Goal: Transaction & Acquisition: Book appointment/travel/reservation

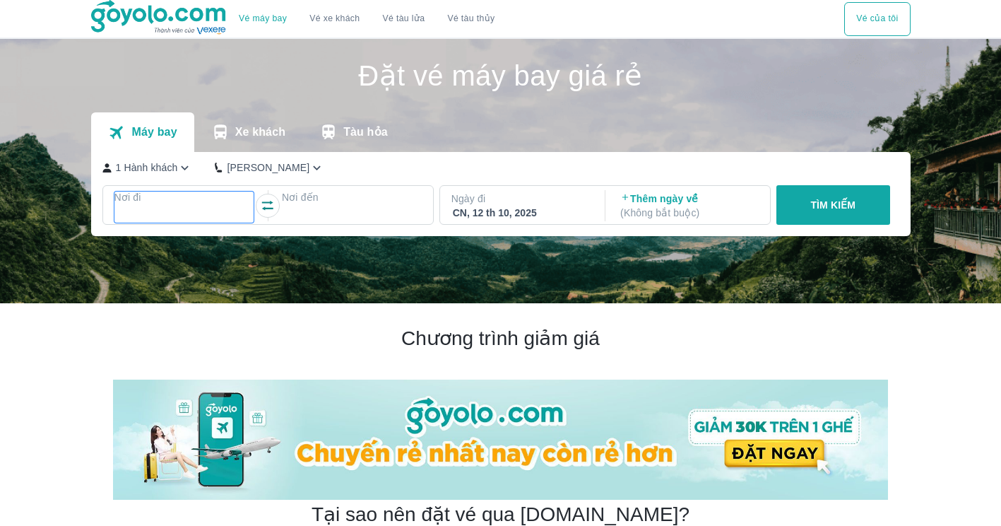
click at [199, 208] on div at bounding box center [184, 214] width 137 height 17
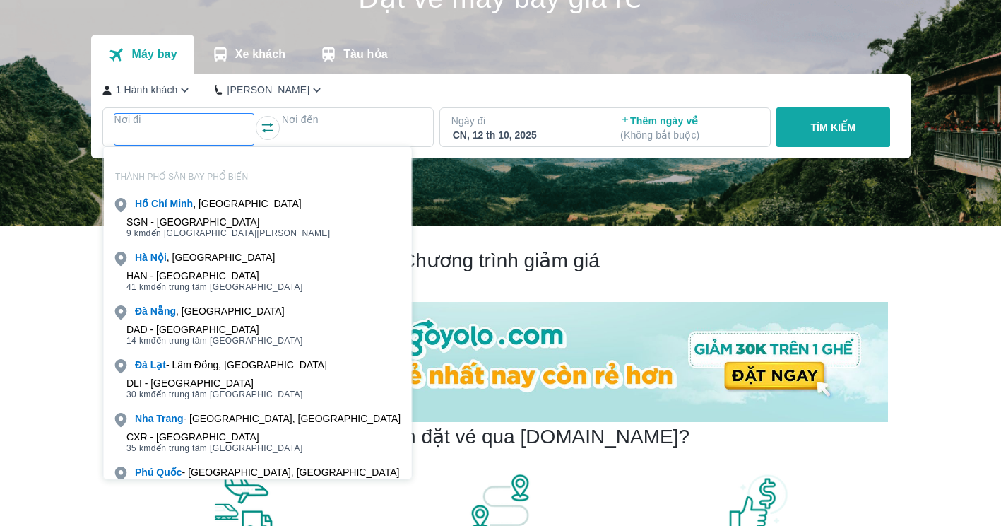
scroll to position [81, 0]
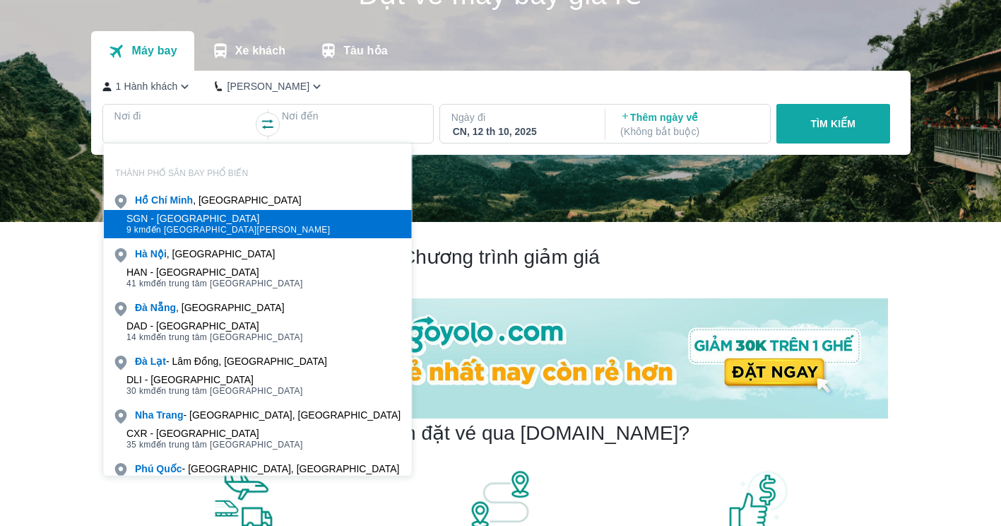
click at [250, 219] on div "SGN - [GEOGRAPHIC_DATA]" at bounding box center [229, 218] width 204 height 11
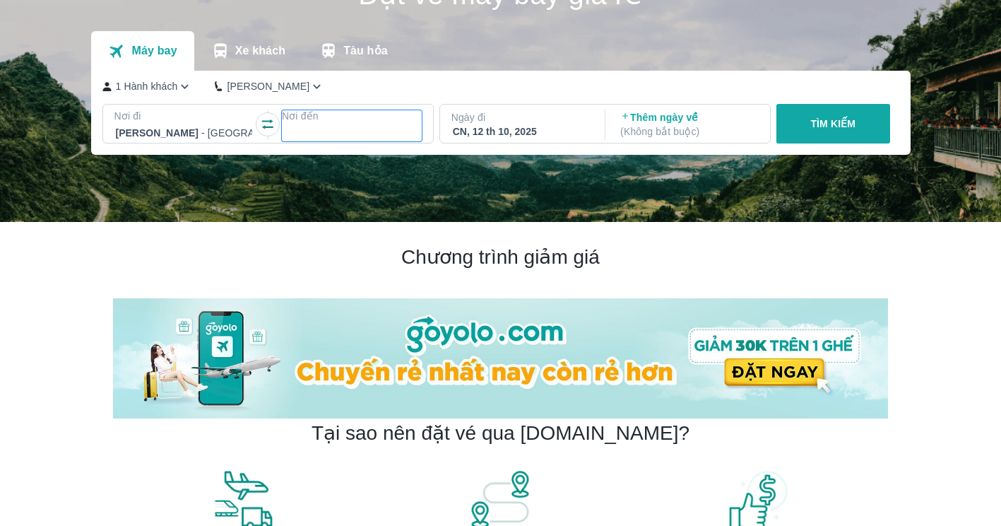
click at [325, 128] on div at bounding box center [351, 132] width 137 height 17
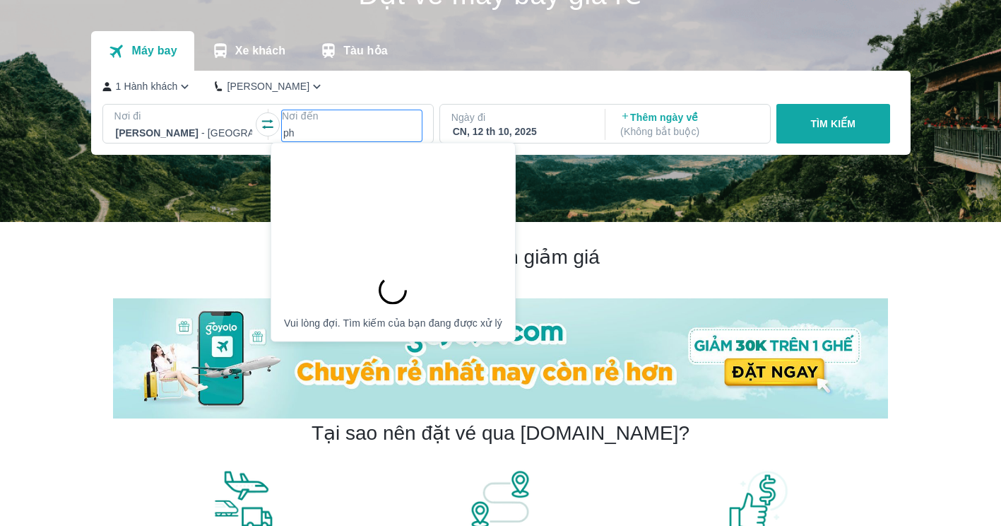
type input "phu"
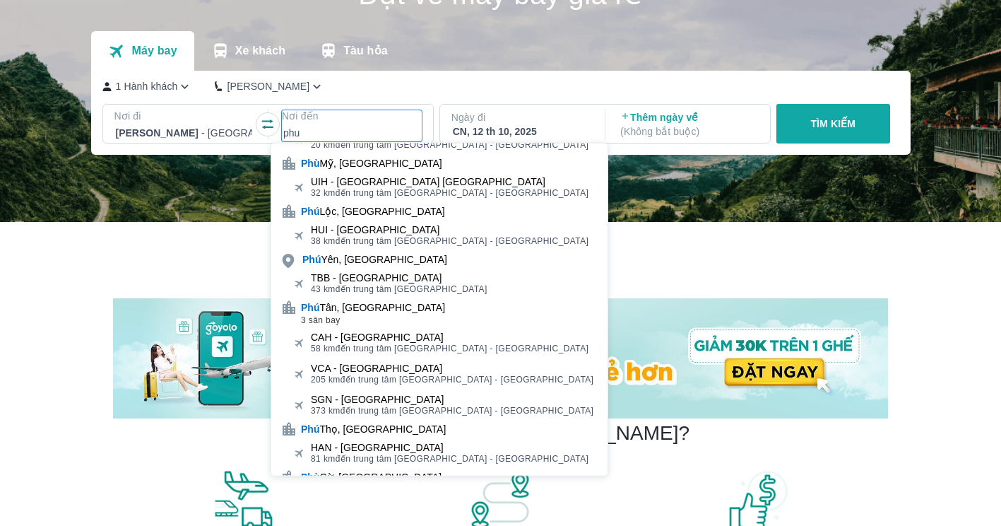
scroll to position [0, 0]
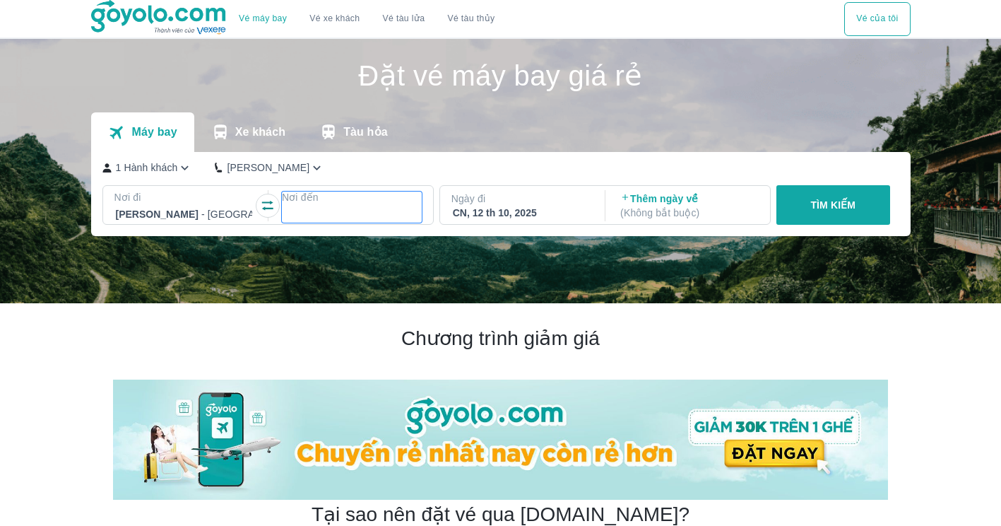
click at [328, 204] on p "Nơi đến" at bounding box center [352, 197] width 140 height 14
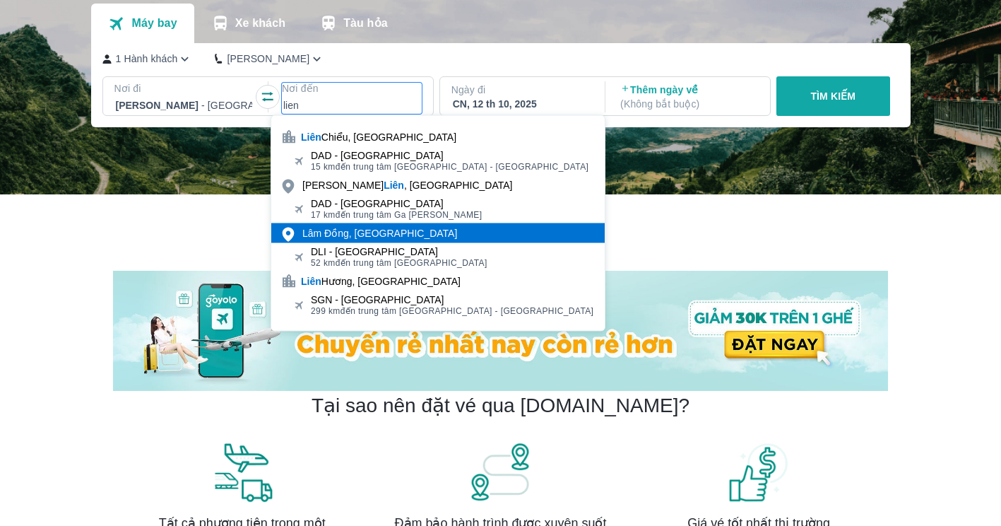
scroll to position [110, 0]
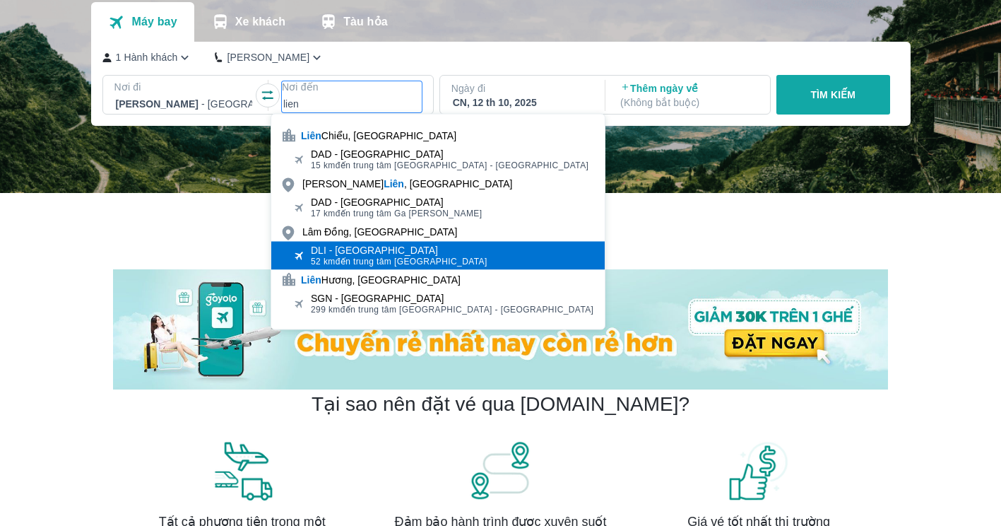
type input "lien"
click at [351, 251] on div "DLI - [GEOGRAPHIC_DATA]" at bounding box center [399, 250] width 177 height 11
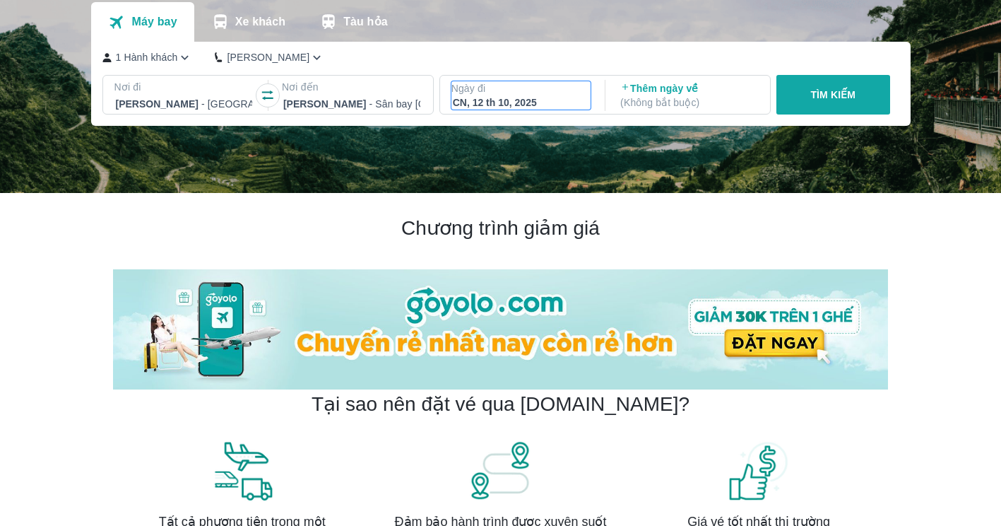
click at [558, 106] on div "CN, 12 th 10, 2025" at bounding box center [521, 102] width 137 height 14
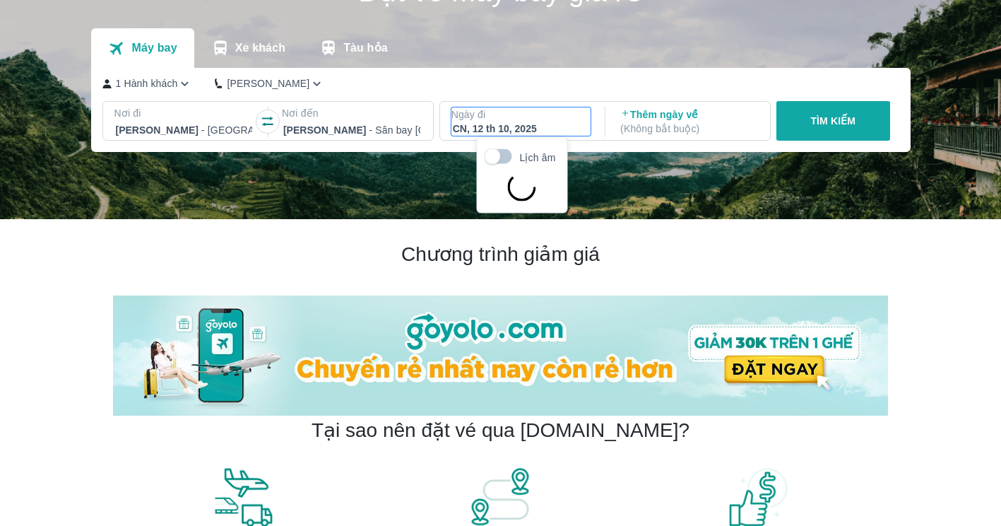
scroll to position [81, 0]
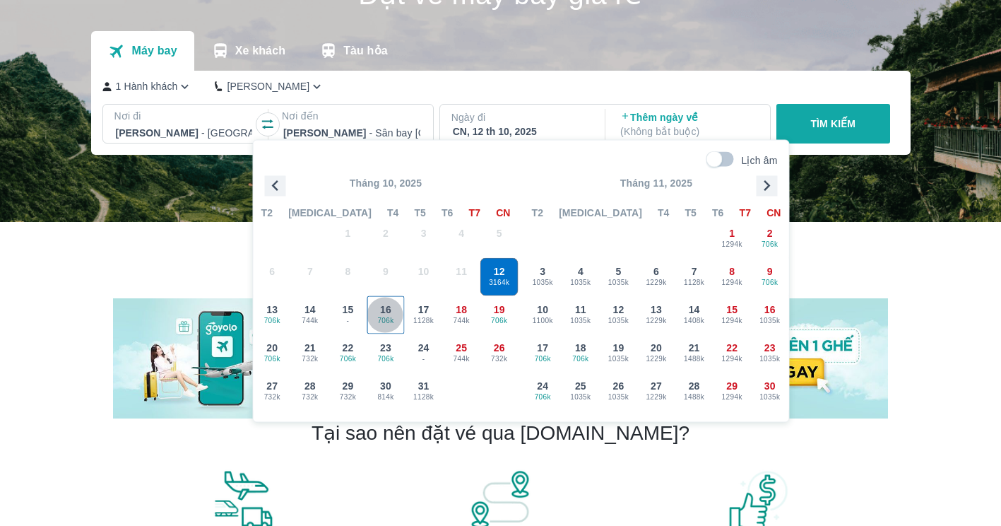
click at [385, 324] on span "706k" at bounding box center [386, 320] width 37 height 11
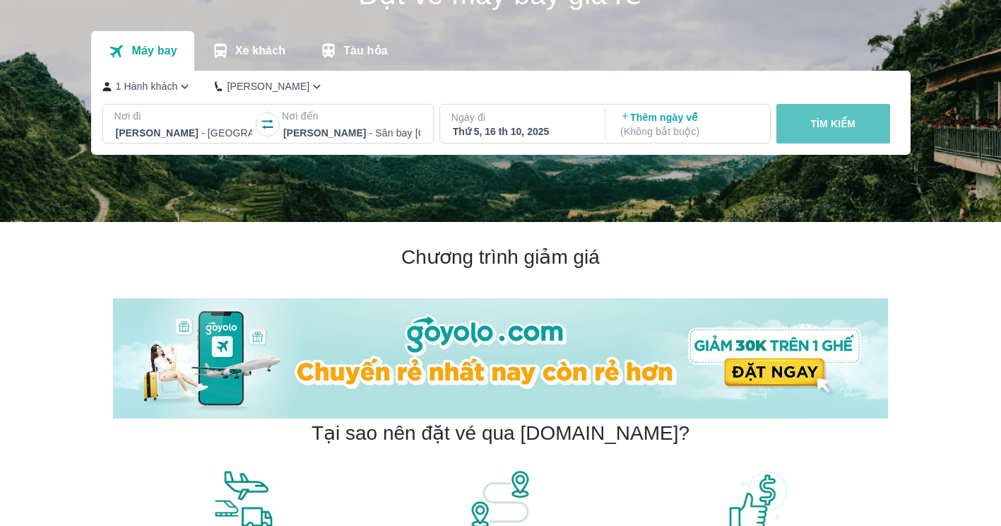
click at [816, 115] on button "TÌM KIẾM" at bounding box center [834, 124] width 114 height 40
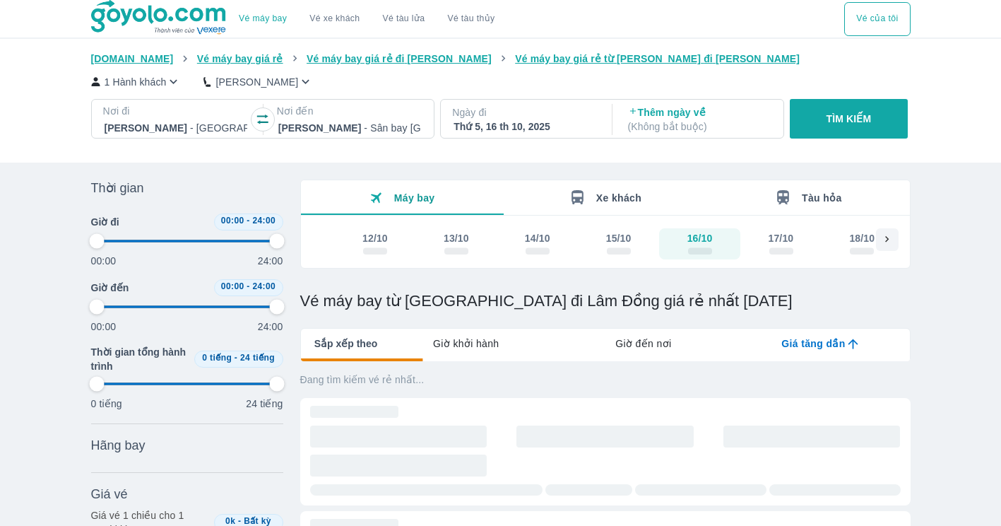
type input "97.9166666666667"
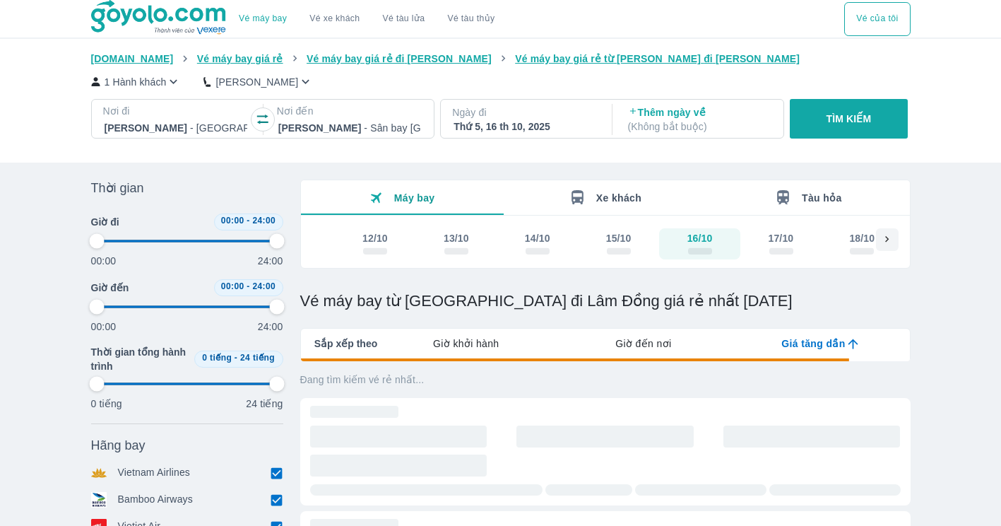
type input "97.9166666666667"
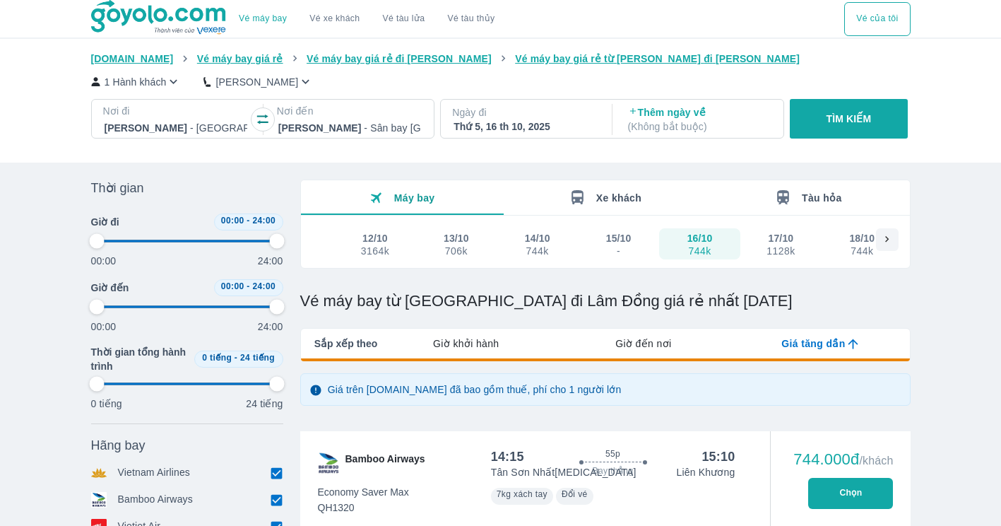
type input "97.9166666666667"
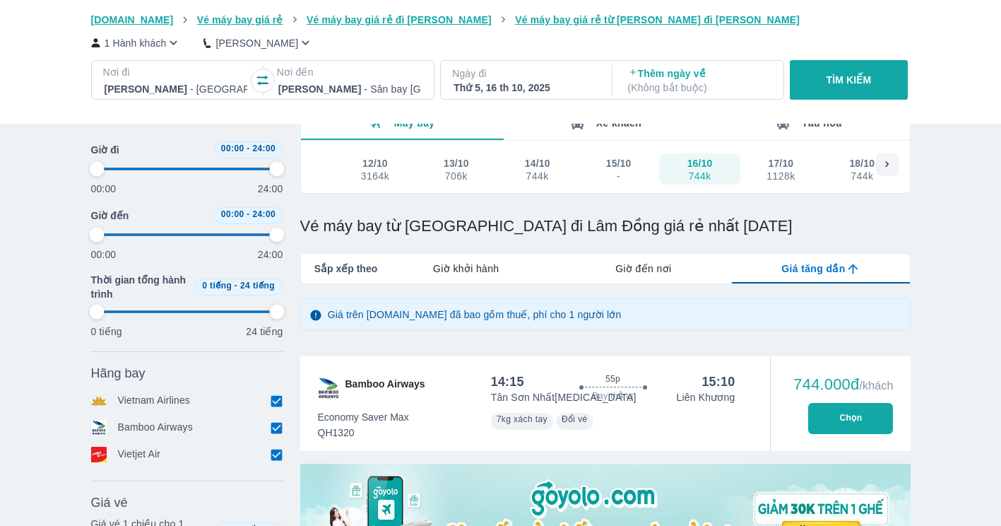
type input "97.9166666666667"
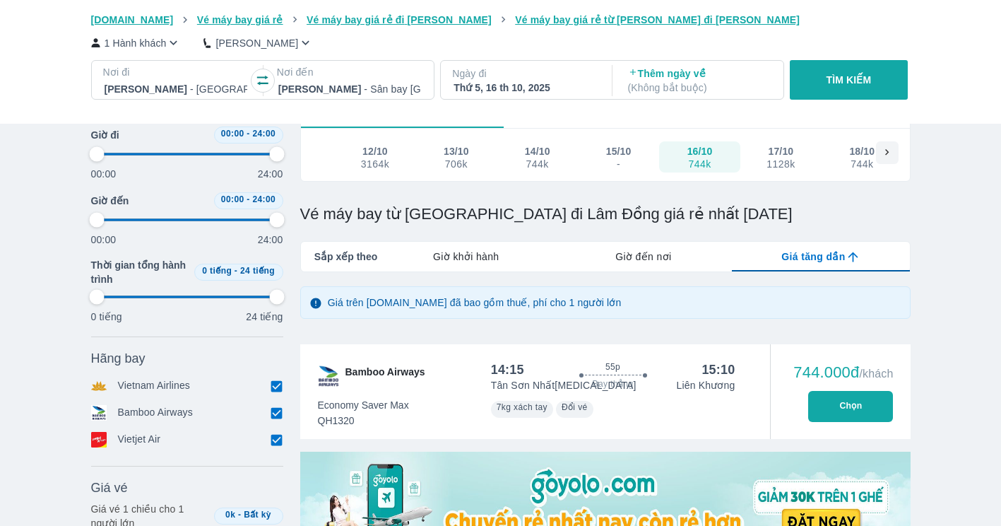
type input "97.9166666666667"
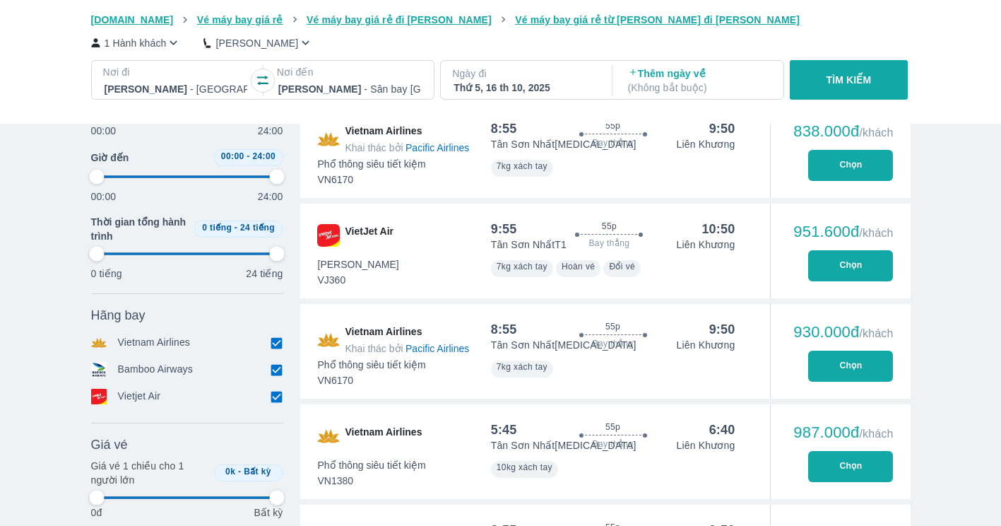
type input "97.9166666666667"
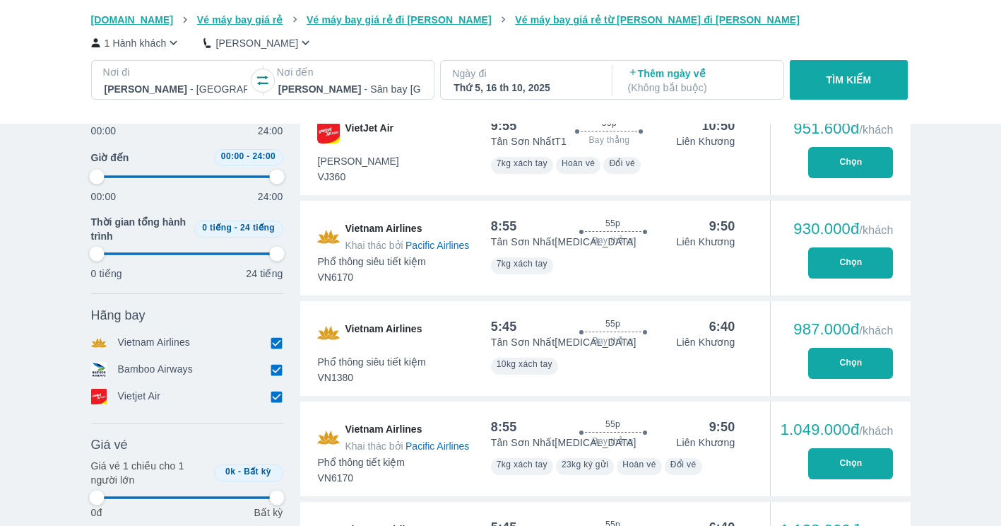
type input "97.9166666666667"
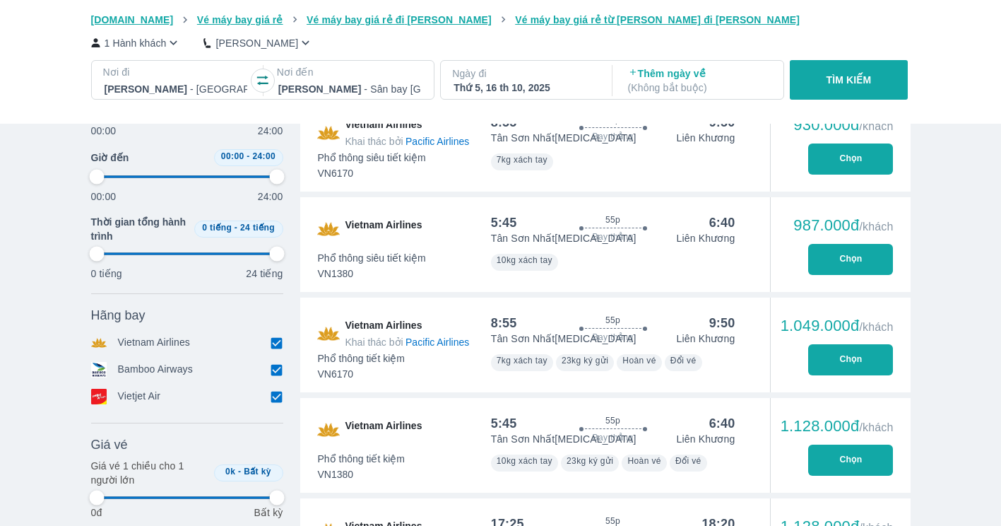
type input "97.9166666666667"
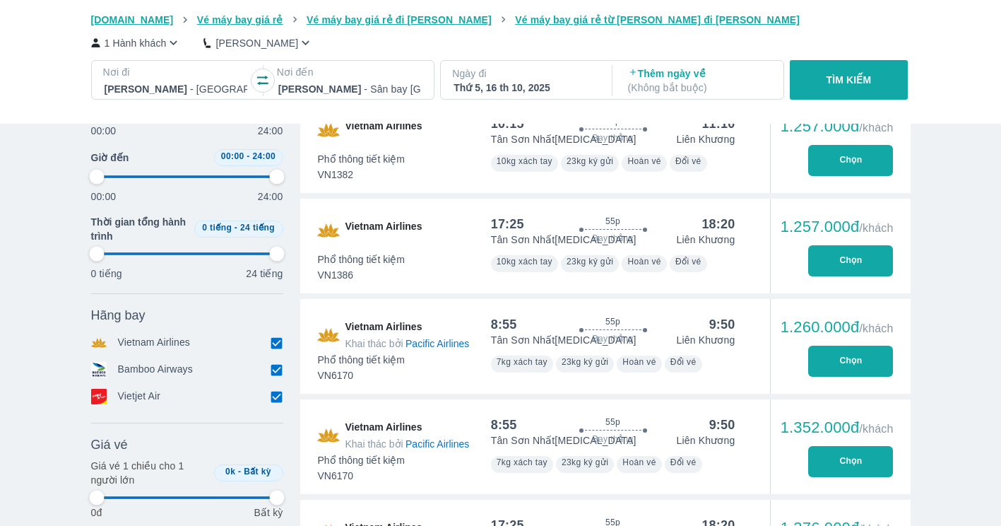
type input "97.9166666666667"
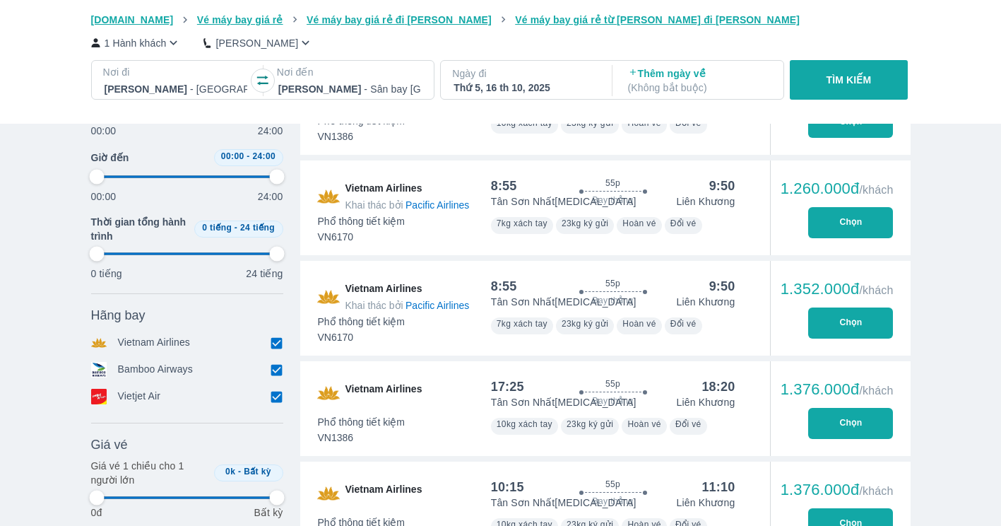
type input "97.9166666666667"
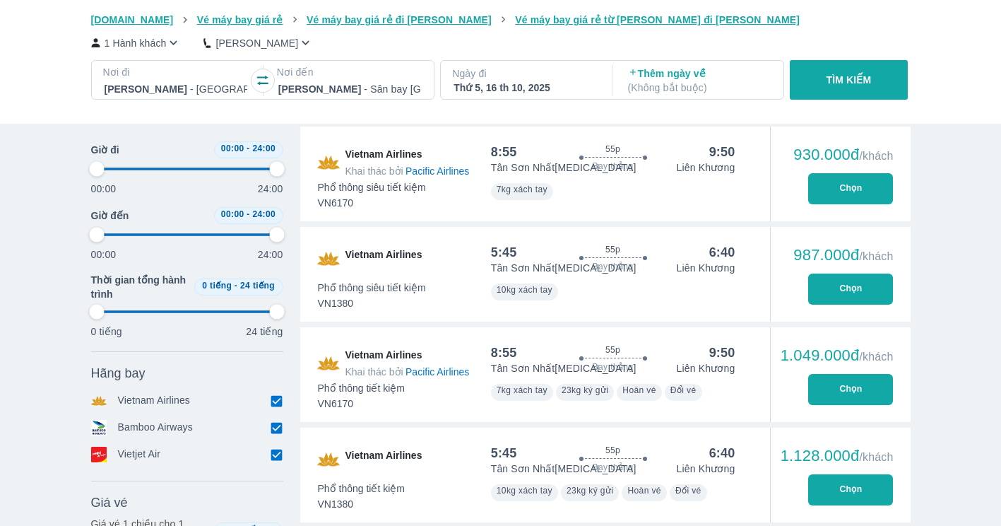
type input "97.9166666666667"
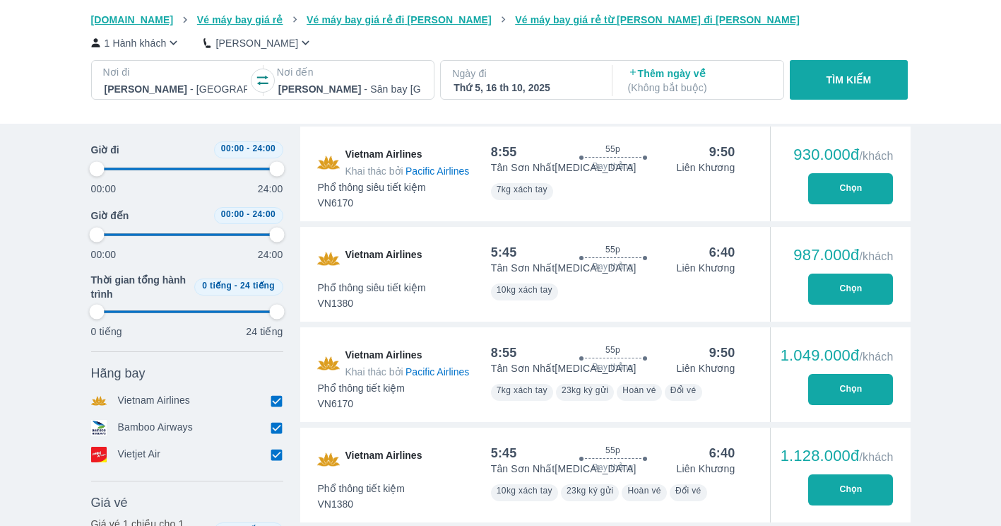
type input "97.9166666666667"
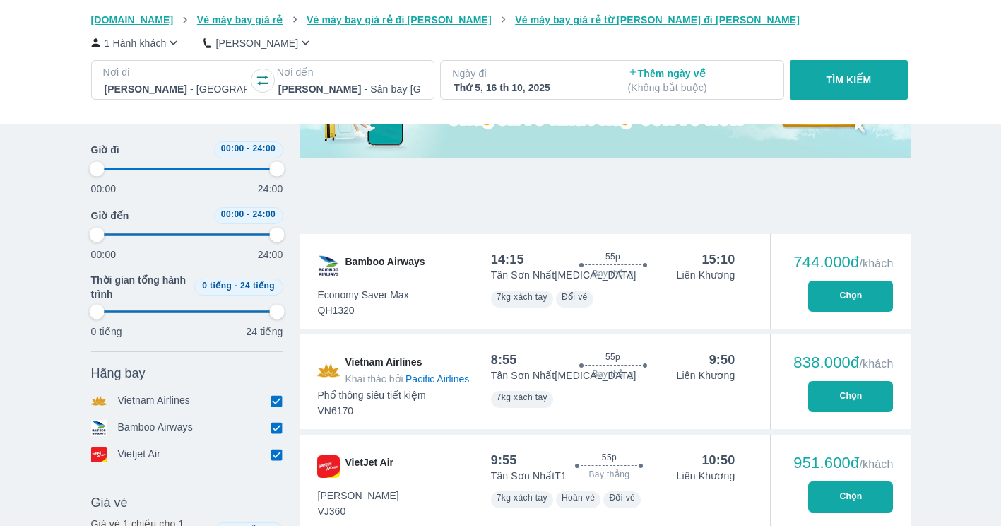
scroll to position [395, 0]
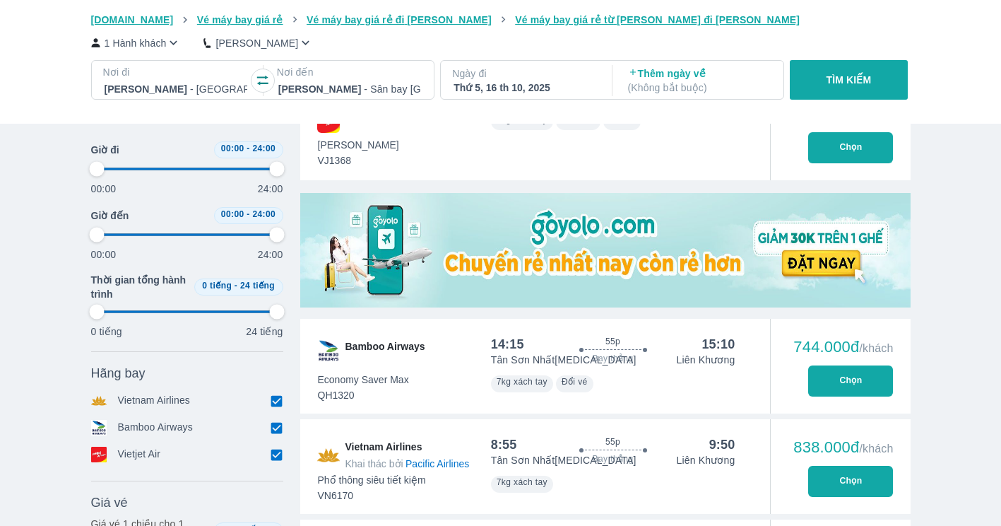
type input "97.9166666666667"
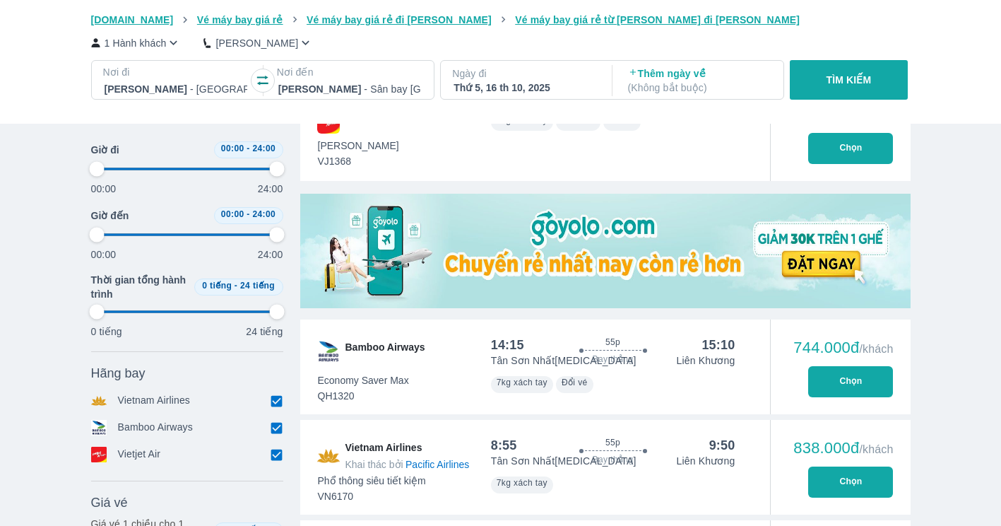
type input "97.9166666666667"
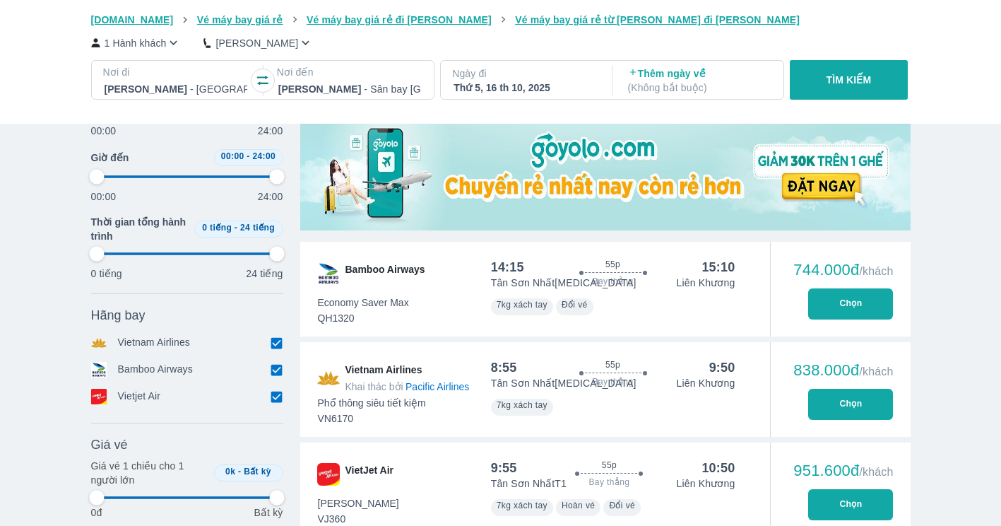
scroll to position [452, 0]
type input "97.9166666666667"
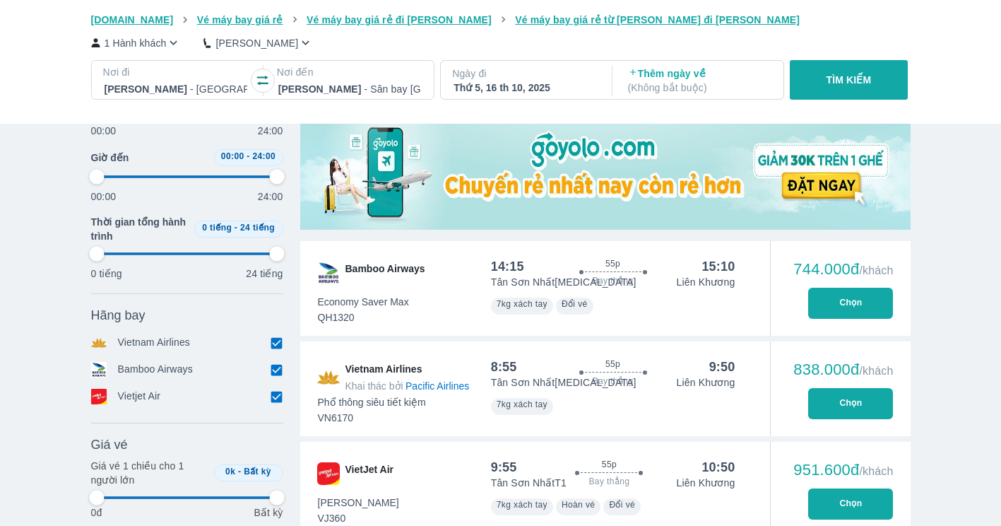
type input "97.9166666666667"
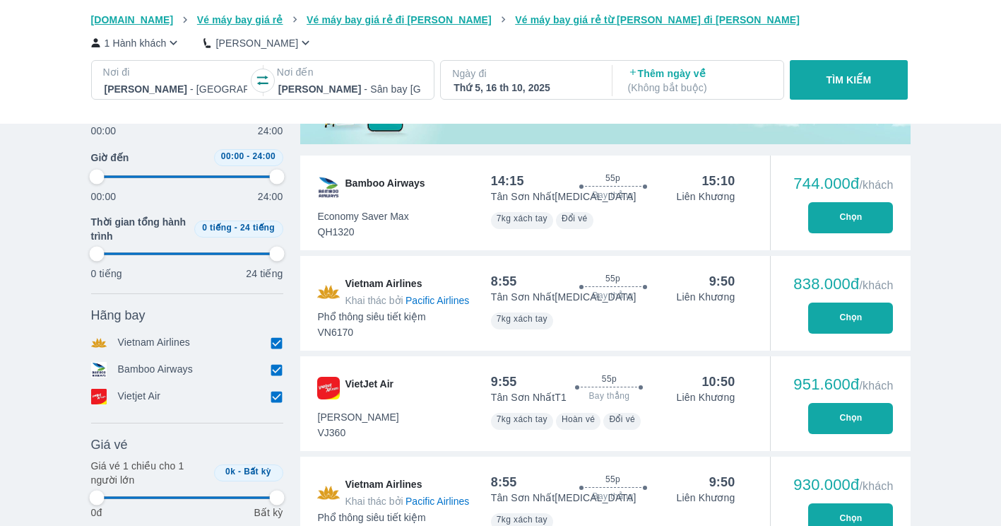
type input "97.9166666666667"
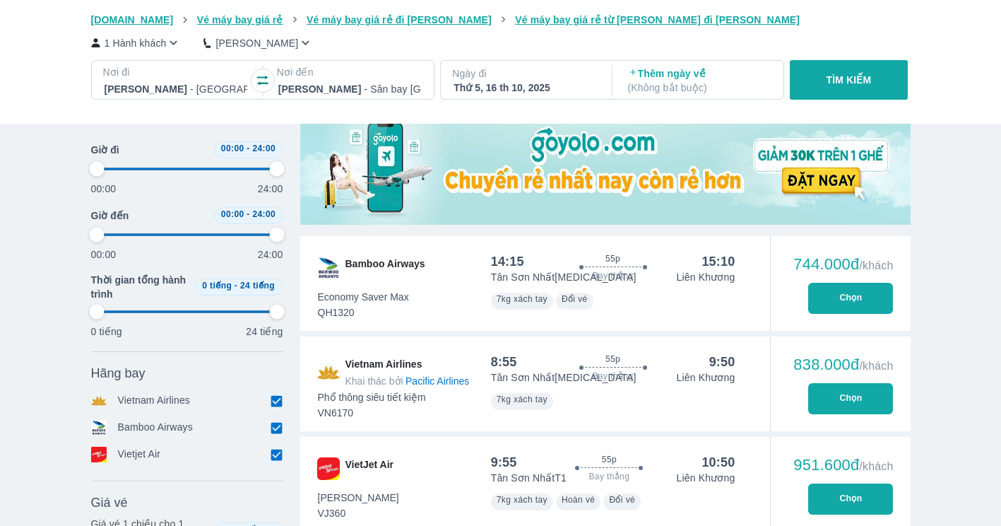
type input "97.9166666666667"
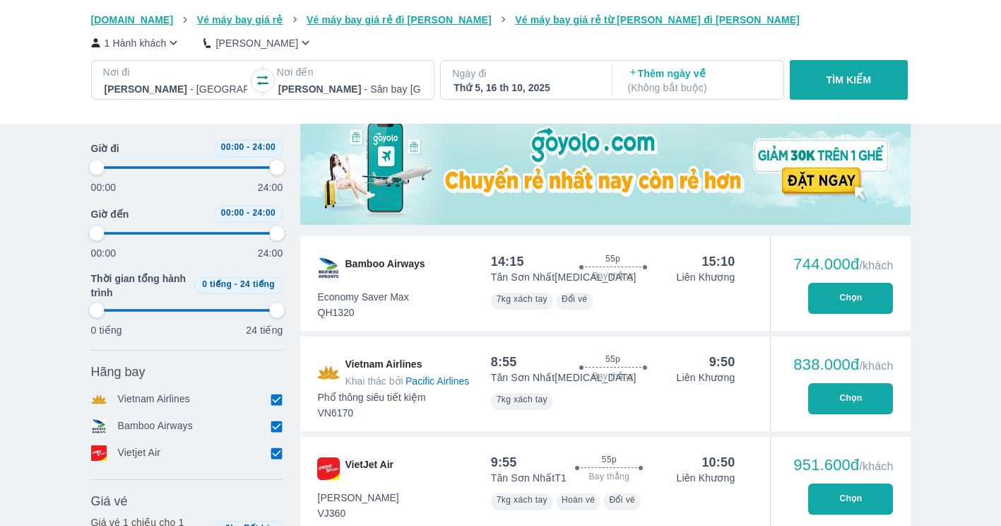
type input "97.9166666666667"
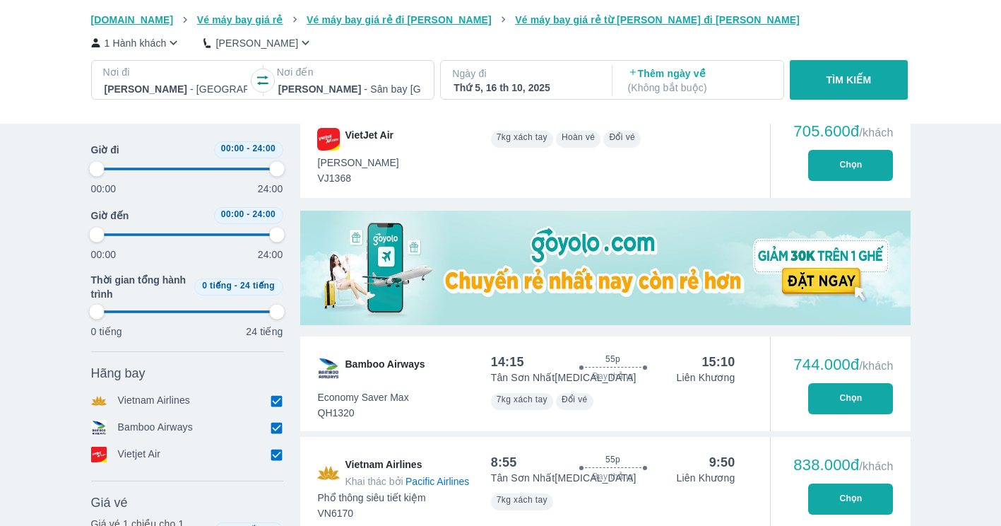
scroll to position [204, 0]
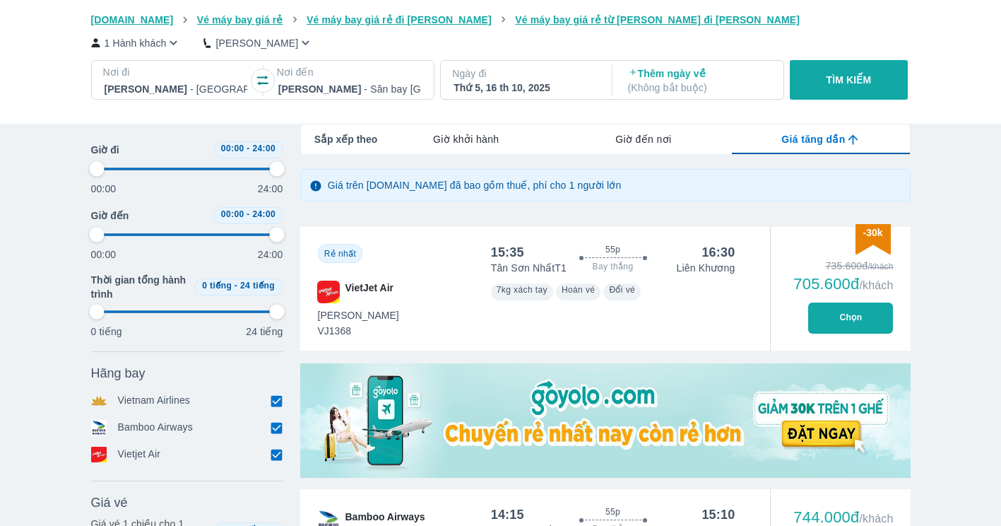
type input "97.9166666666667"
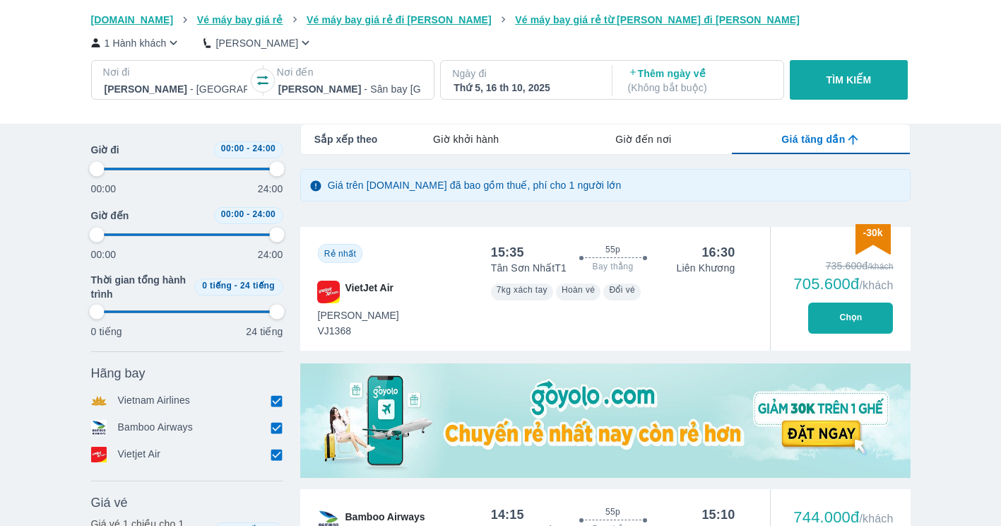
type input "97.9166666666667"
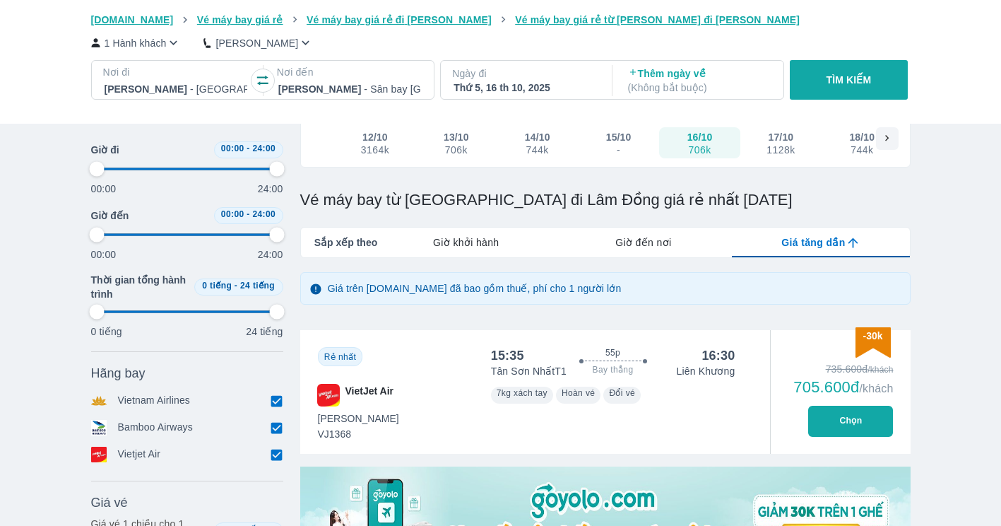
scroll to position [88, 0]
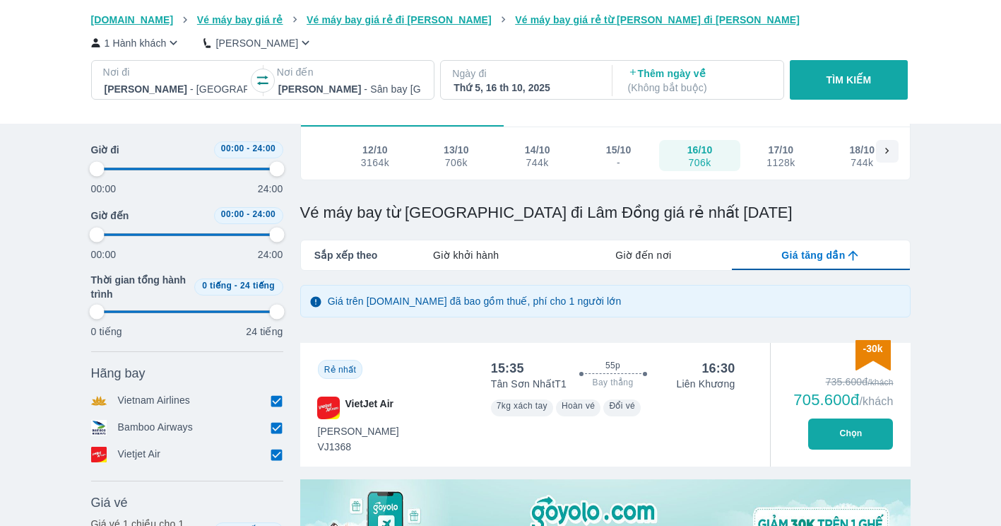
type input "97.9166666666667"
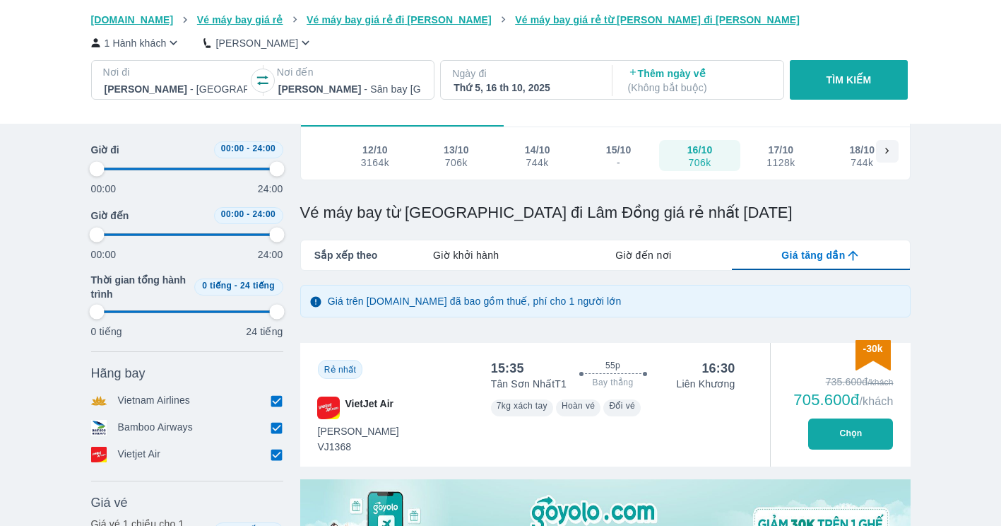
type input "97.9166666666667"
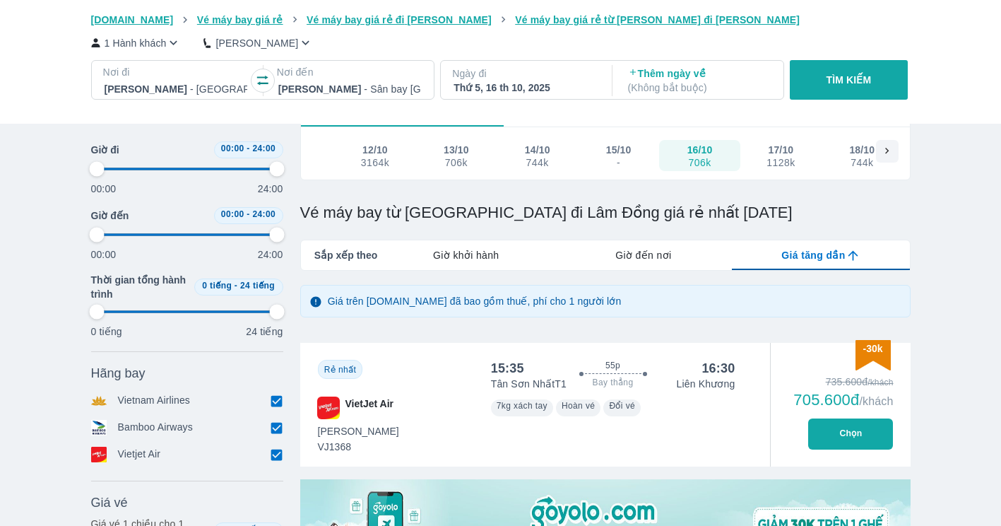
type input "97.9166666666667"
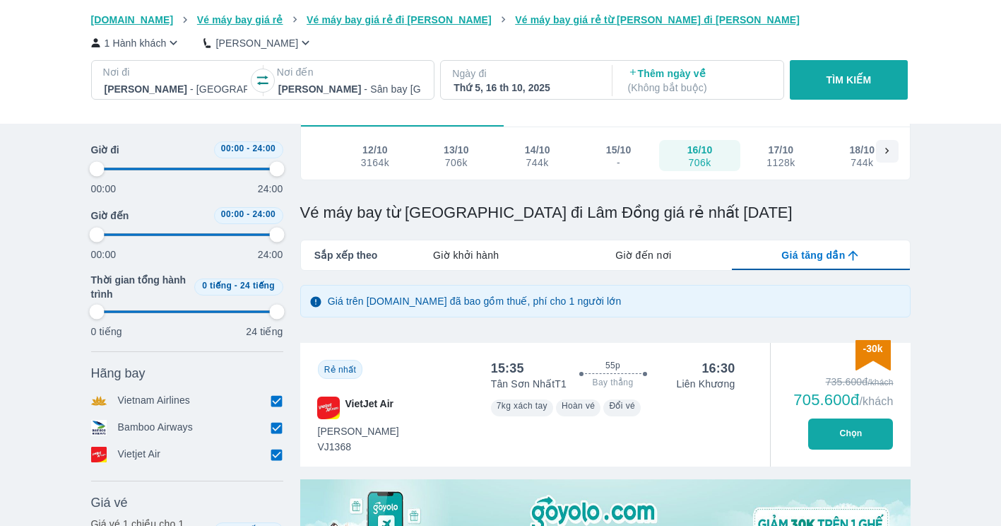
type input "97.9166666666667"
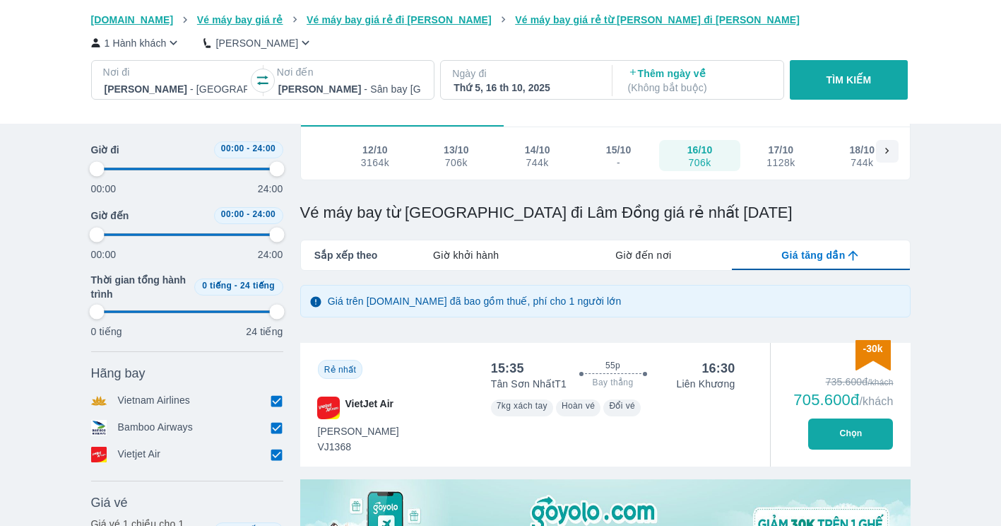
type input "97.9166666666667"
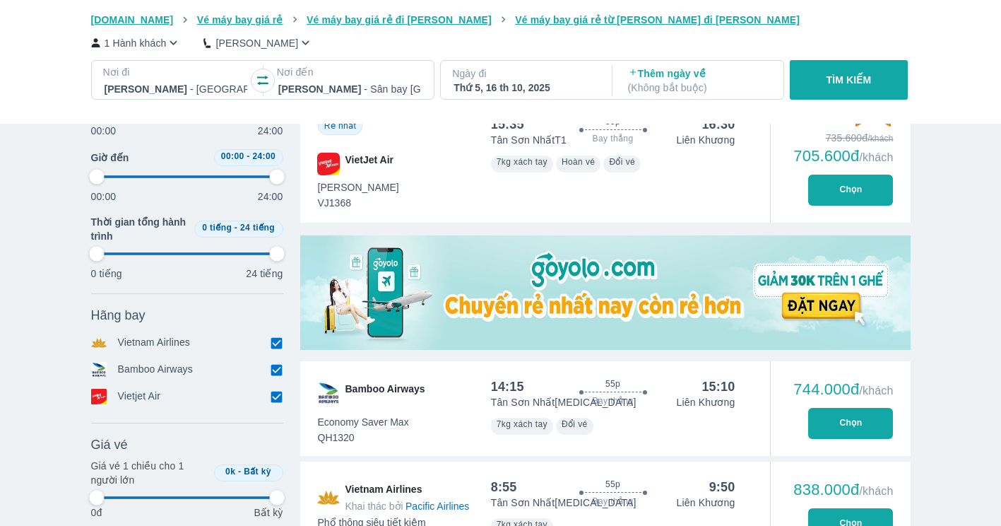
type input "97.9166666666667"
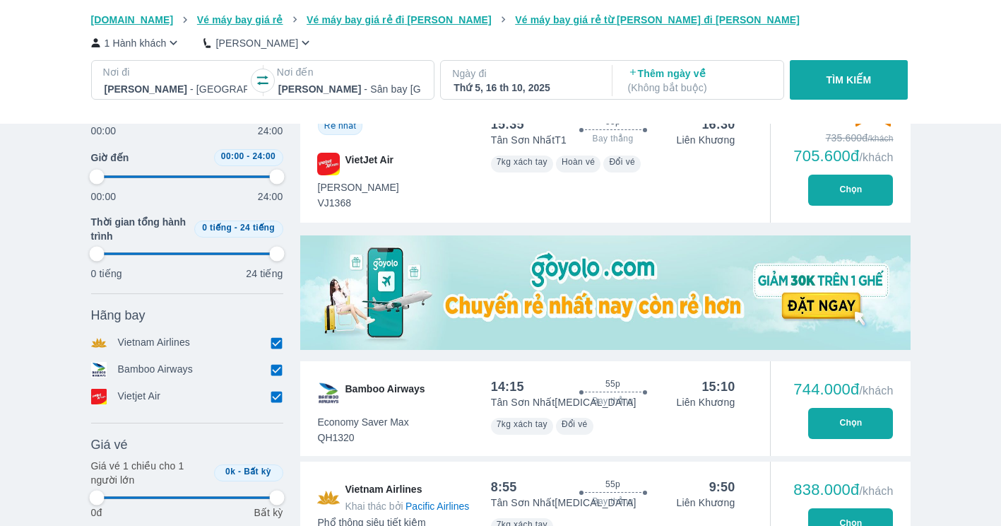
type input "97.9166666666667"
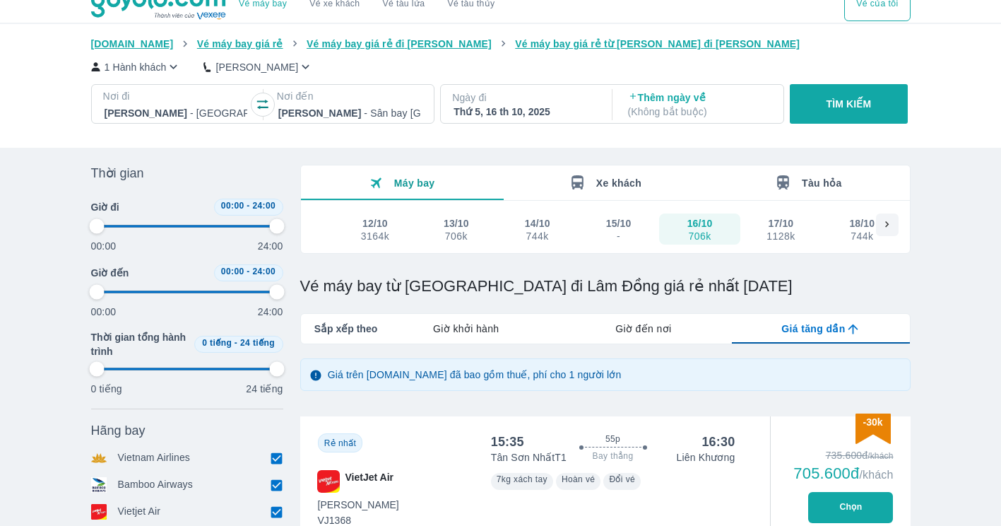
scroll to position [0, 0]
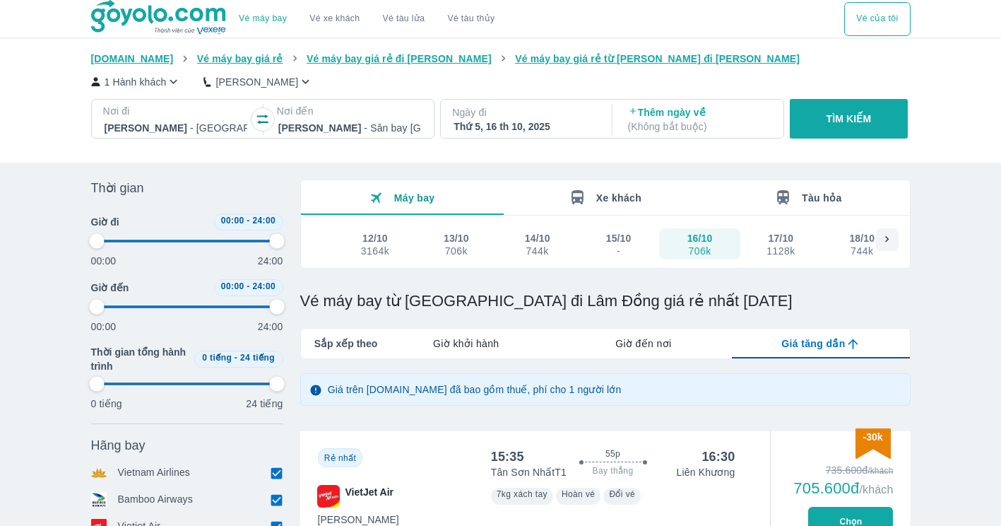
type input "97.9166666666667"
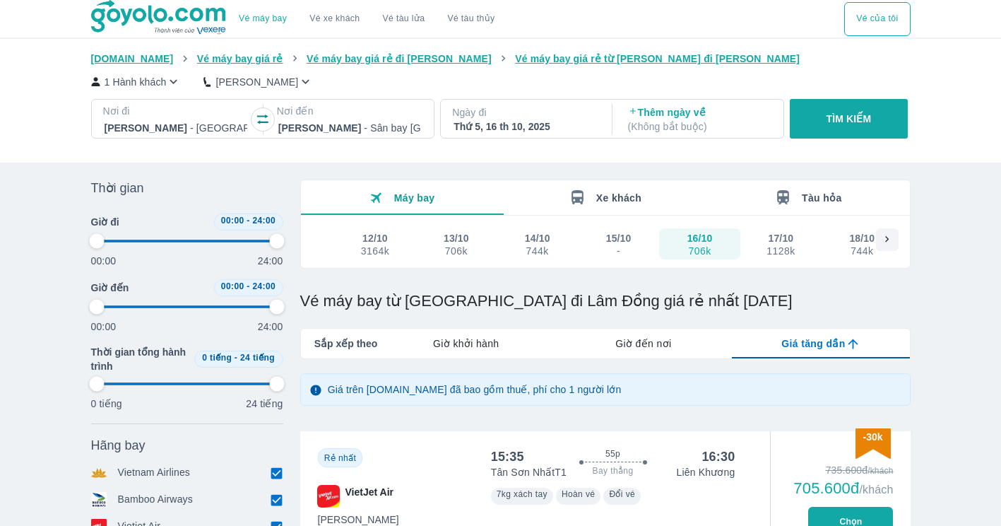
type input "97.9166666666667"
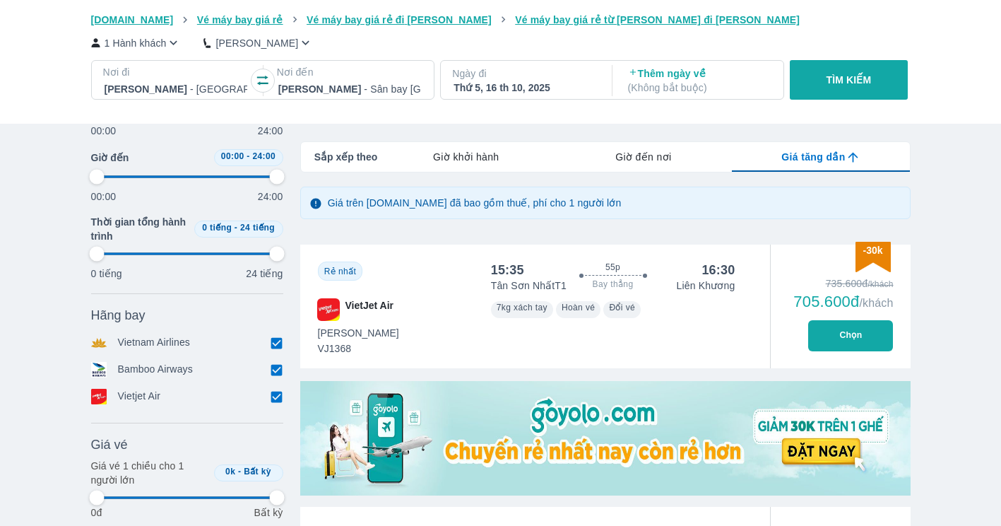
type input "97.9166666666667"
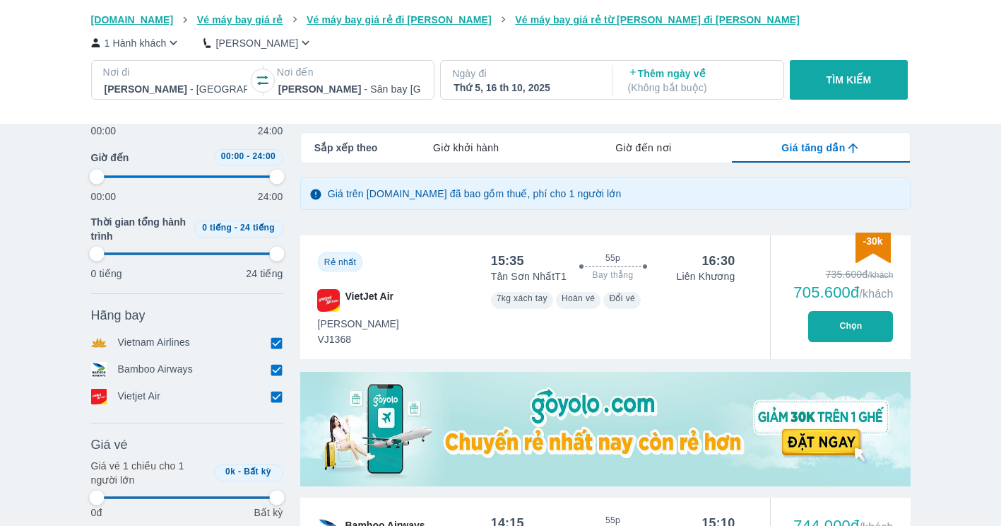
type input "97.9166666666667"
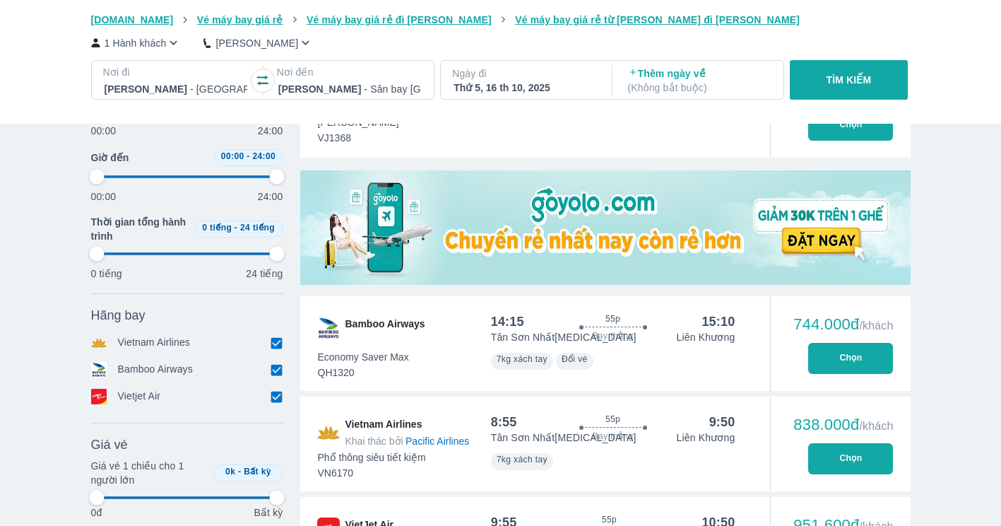
scroll to position [445, 0]
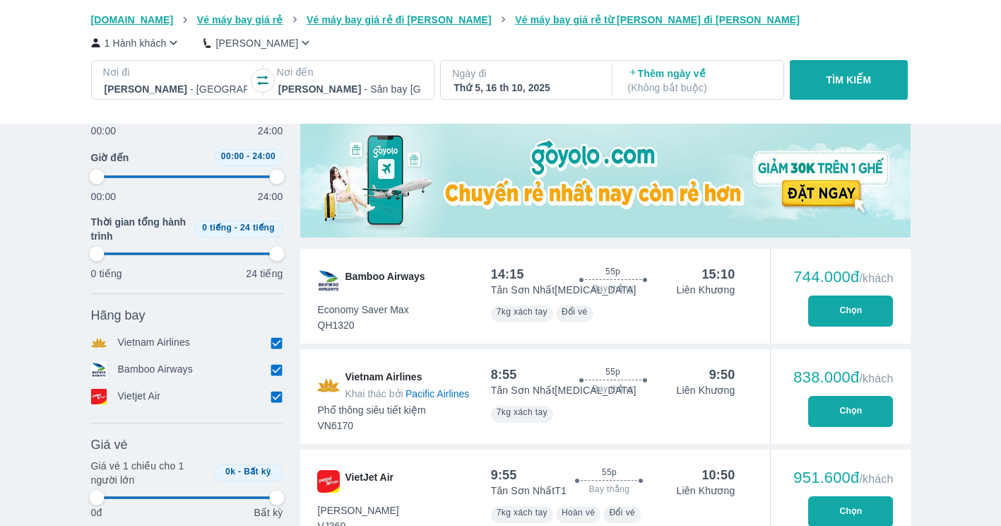
type input "97.9166666666667"
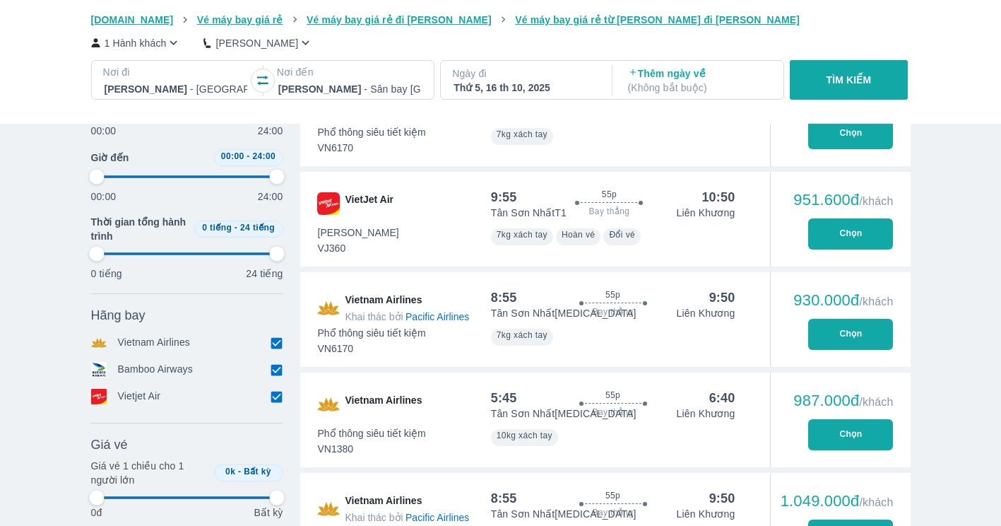
type input "97.9166666666667"
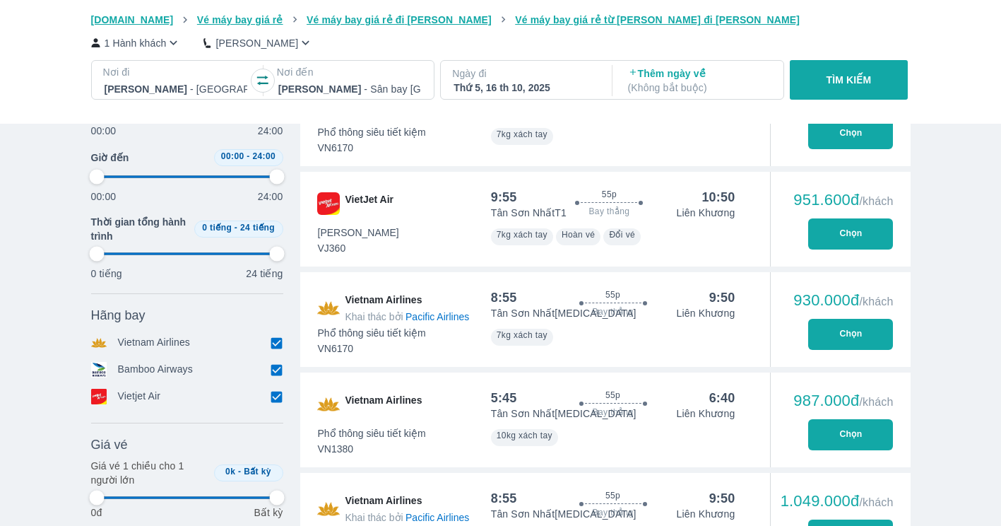
type input "97.9166666666667"
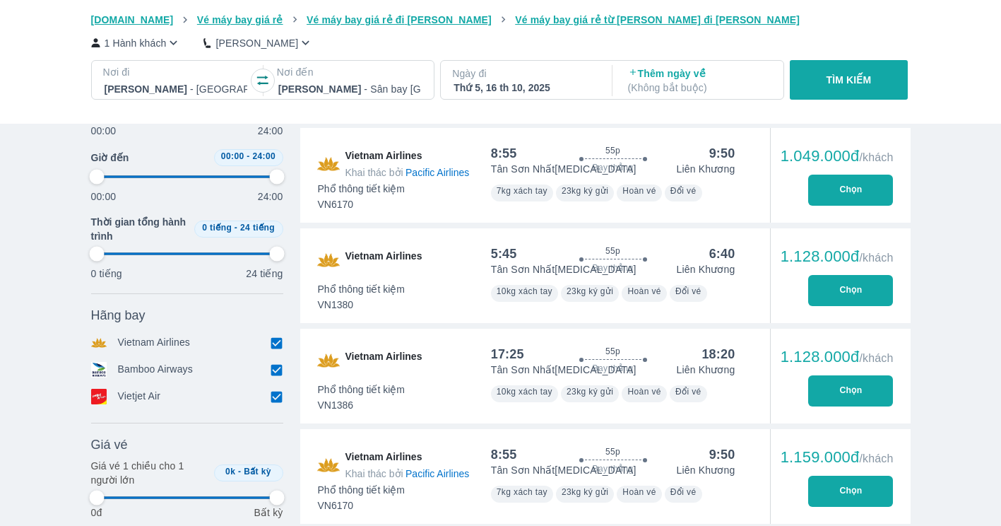
type input "97.9166666666667"
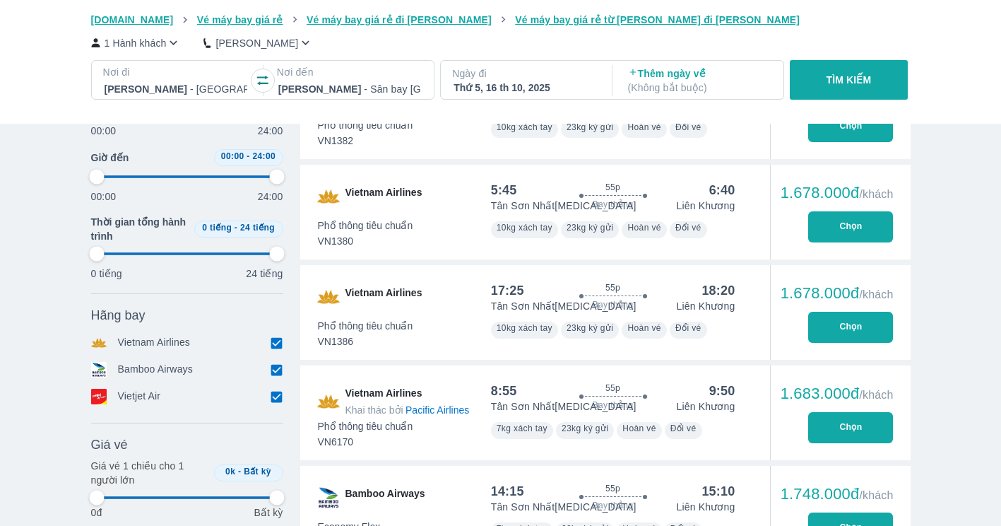
type input "97.9166666666667"
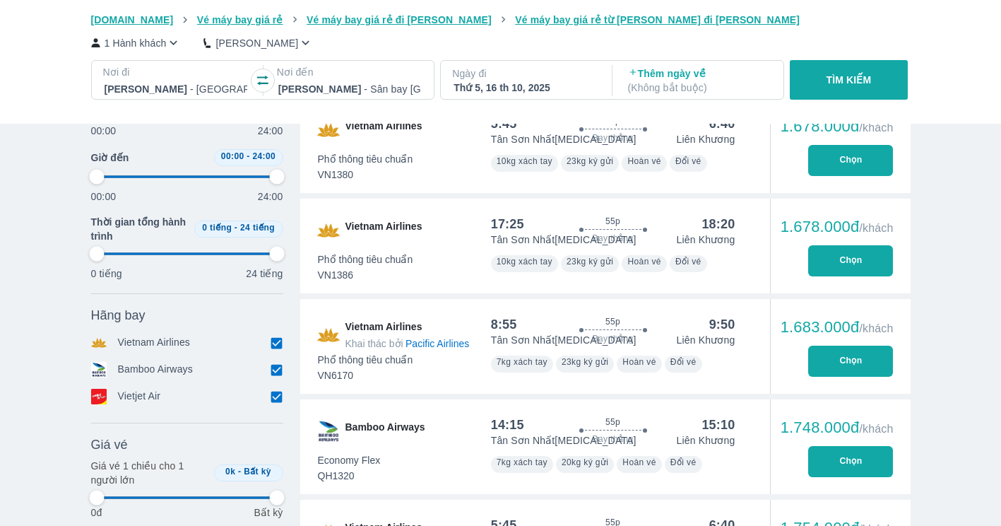
type input "97.9166666666667"
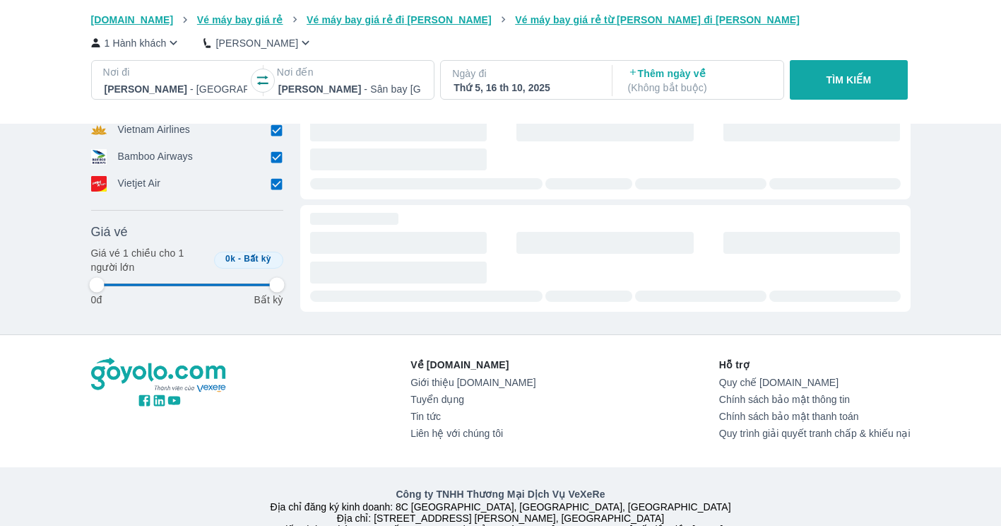
type input "97.9166666666667"
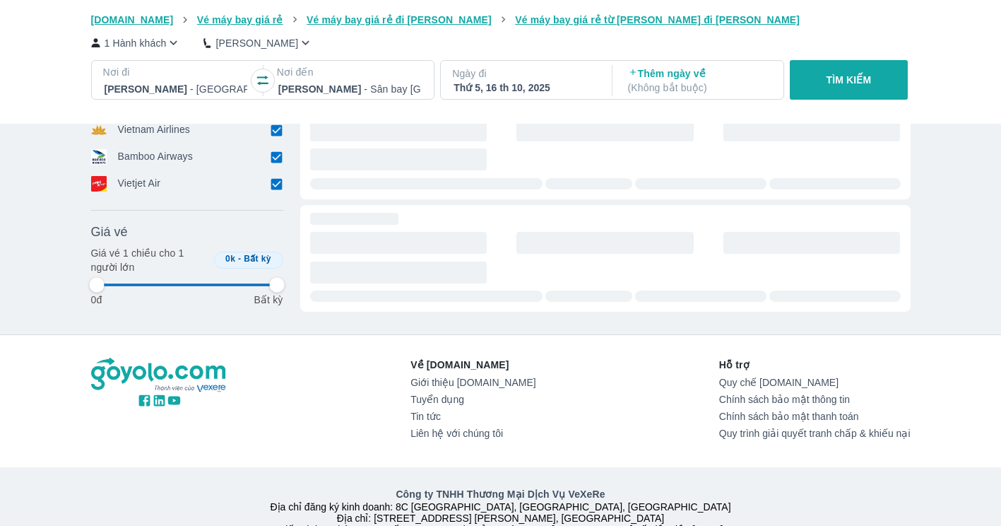
type input "97.9166666666667"
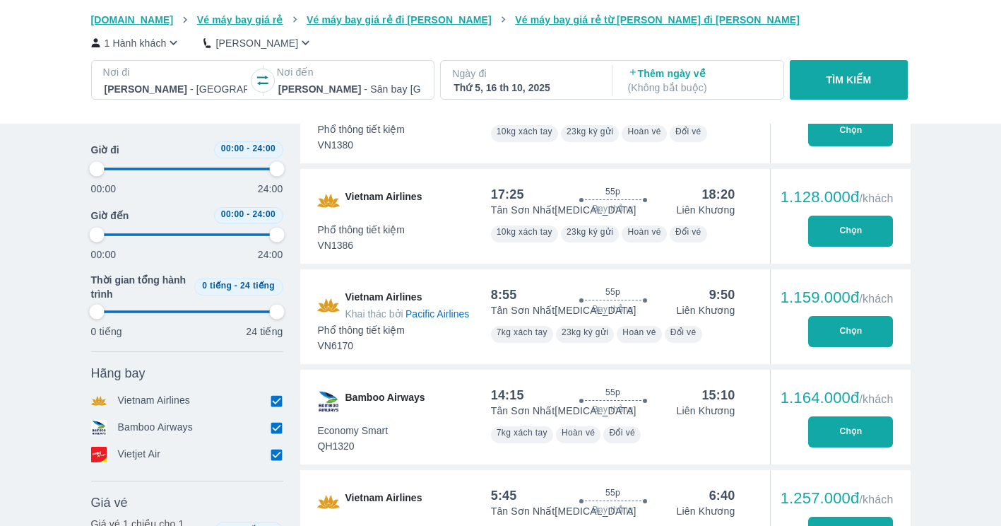
type input "97.9166666666667"
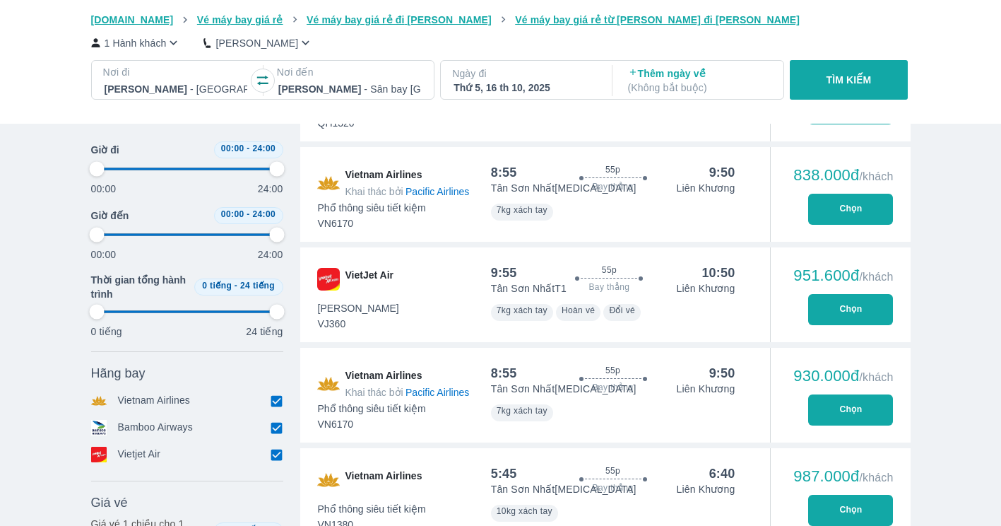
type input "97.9166666666667"
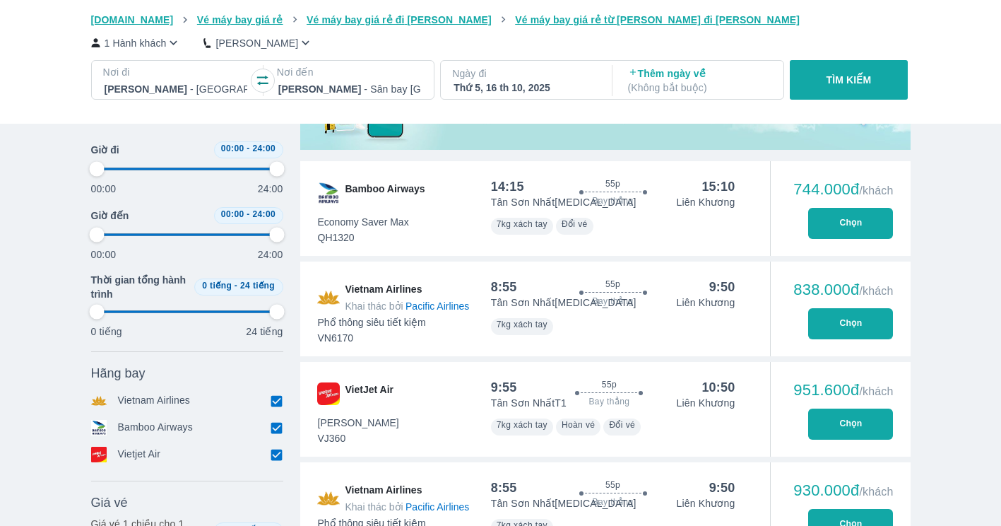
type input "97.9166666666667"
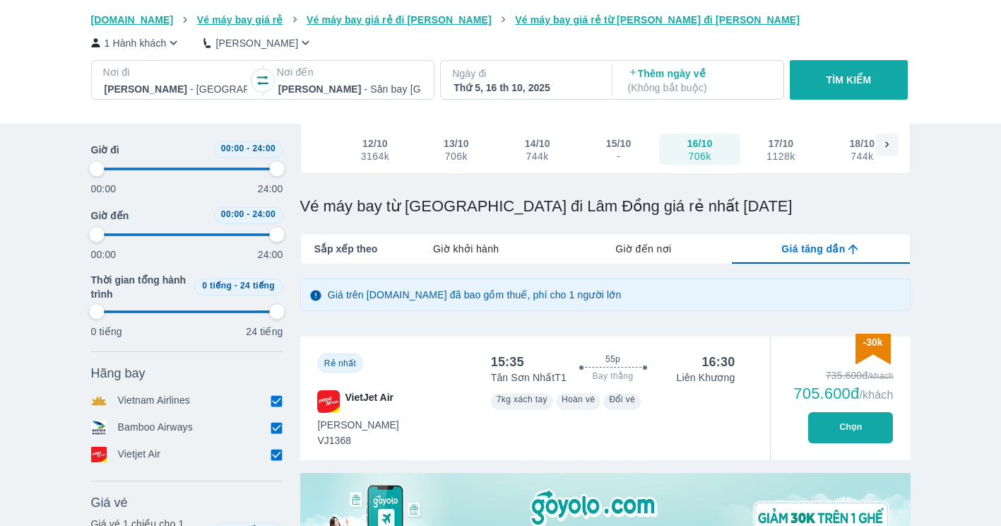
scroll to position [94, 0]
type input "97.9166666666667"
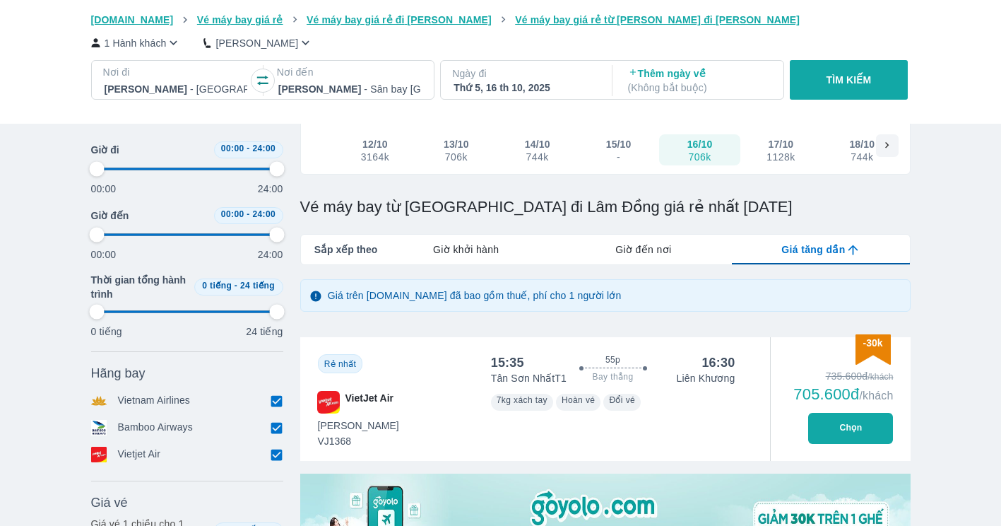
type input "97.9166666666667"
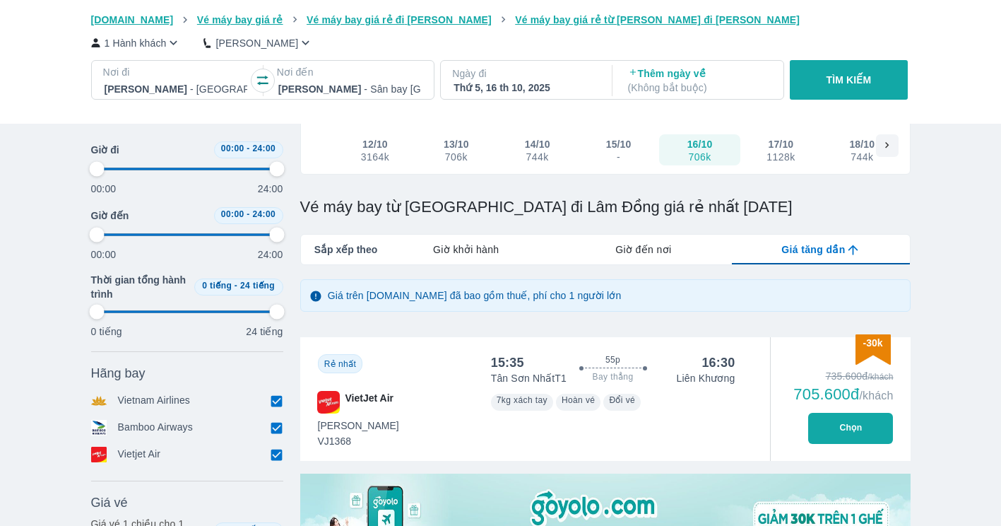
scroll to position [95, 0]
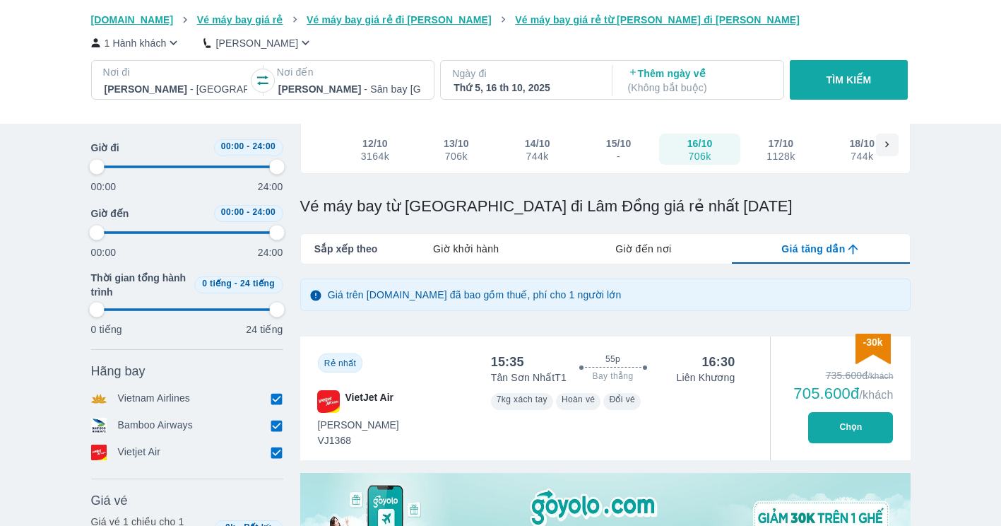
type input "97.9166666666667"
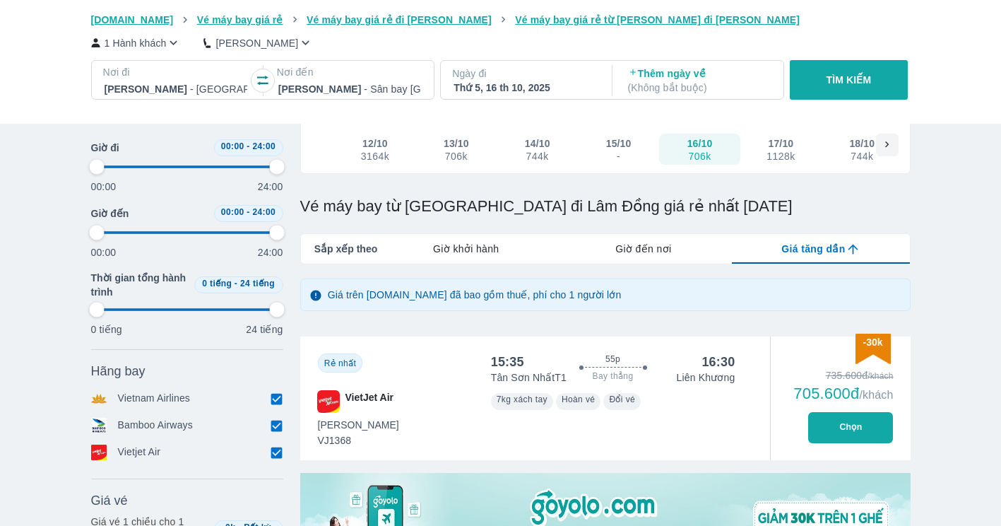
type input "97.9166666666667"
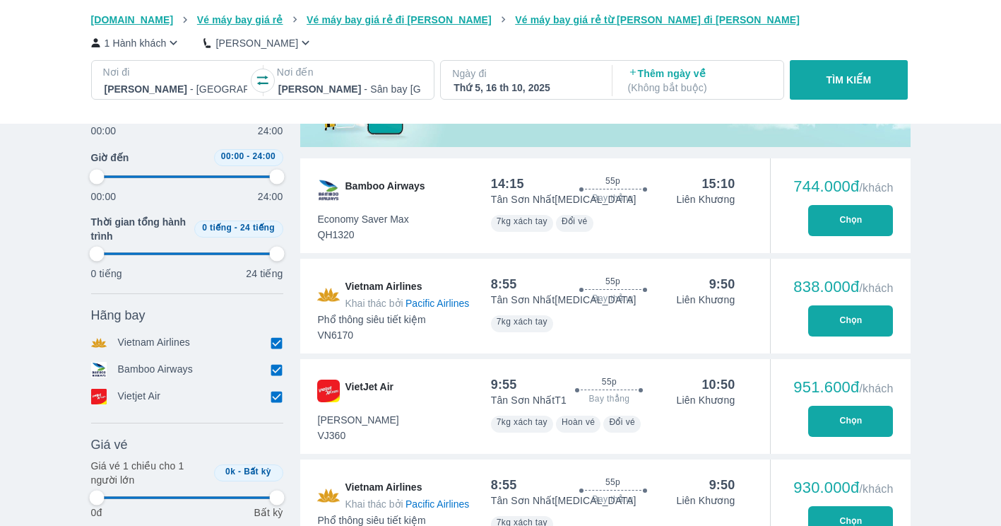
type input "97.9166666666667"
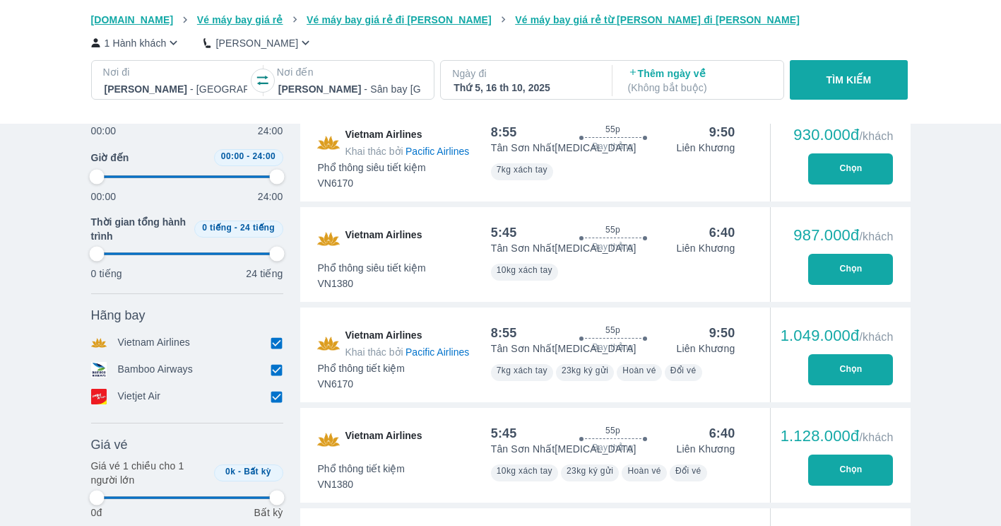
type input "97.9166666666667"
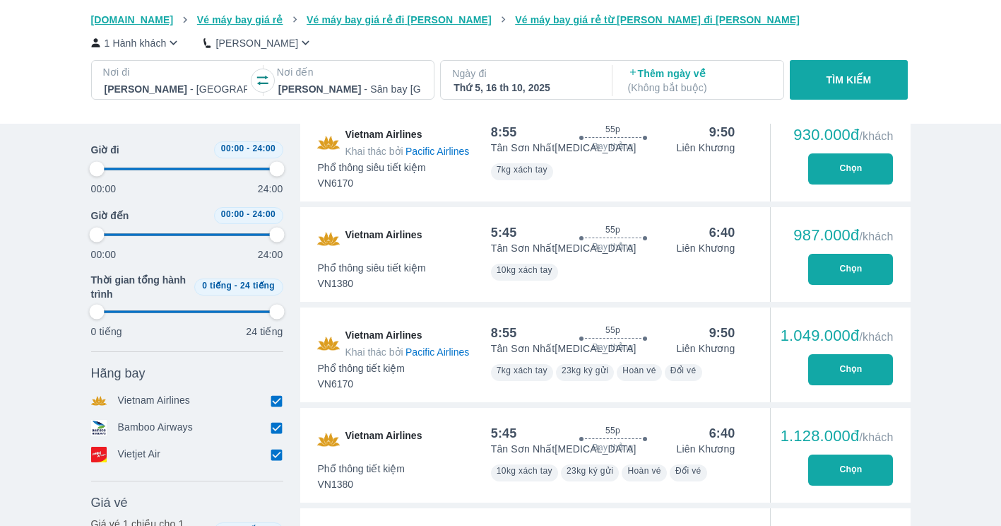
type input "97.9166666666667"
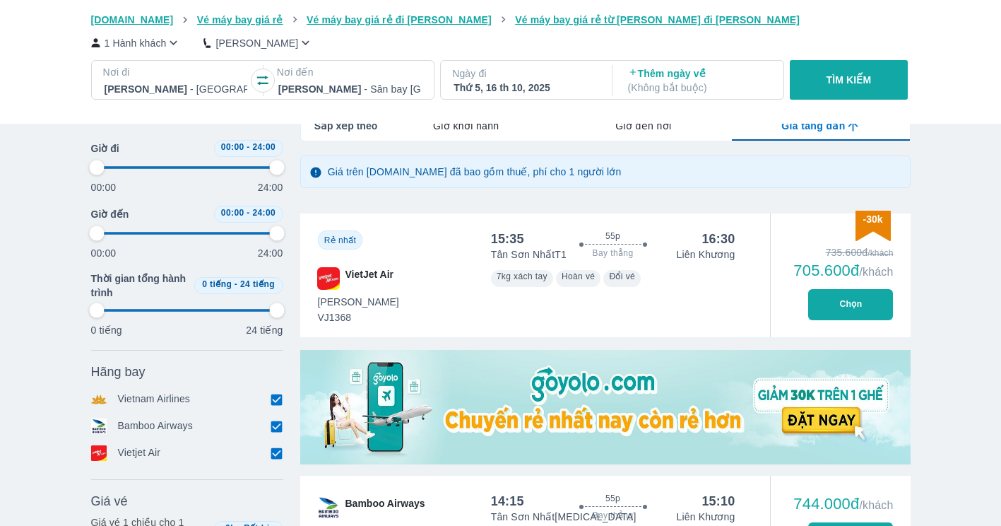
scroll to position [293, 0]
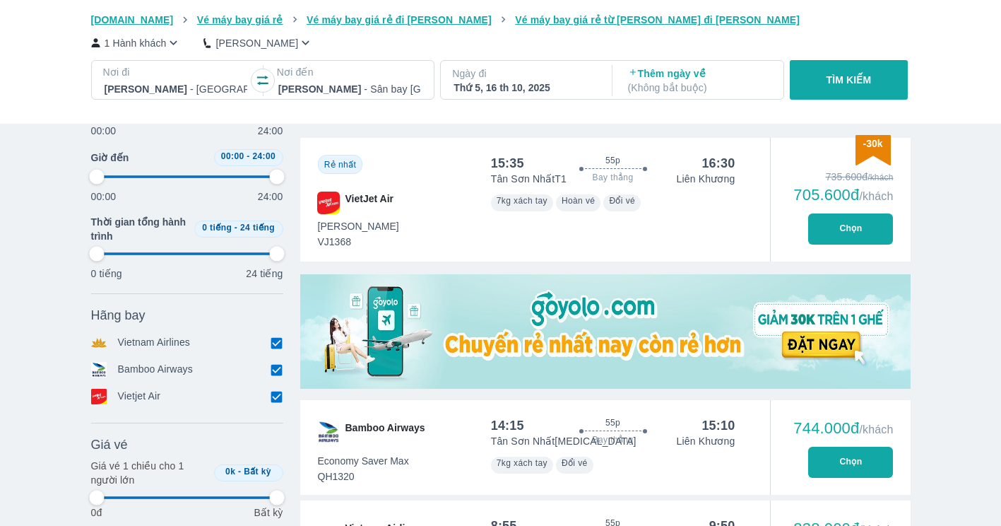
type input "97.9166666666667"
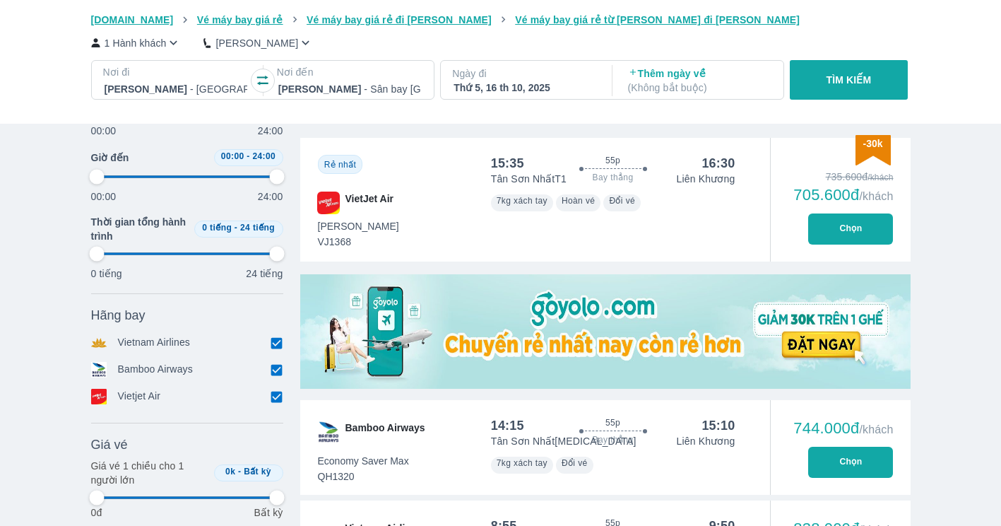
type input "97.9166666666667"
click at [820, 235] on button "Chọn" at bounding box center [851, 228] width 85 height 31
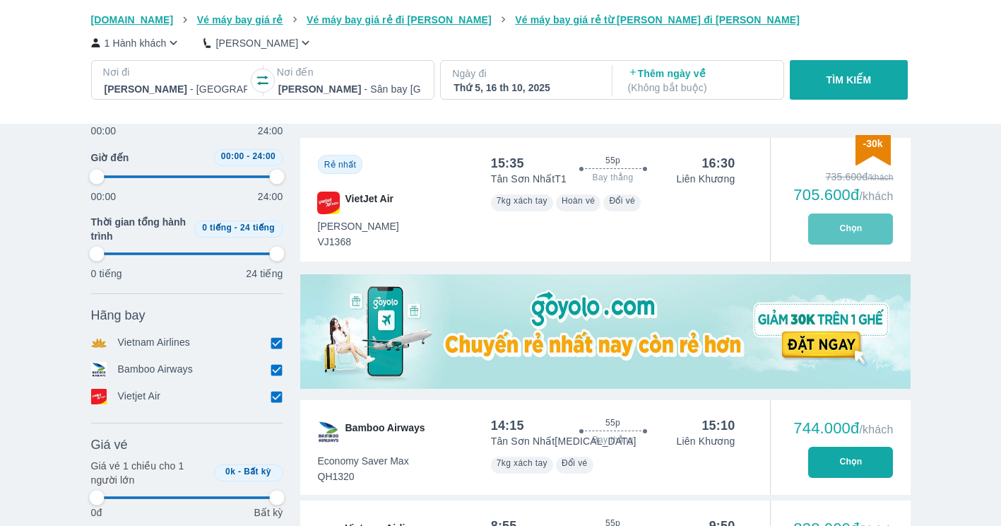
type input "97.9166666666667"
